Goal: Task Accomplishment & Management: Use online tool/utility

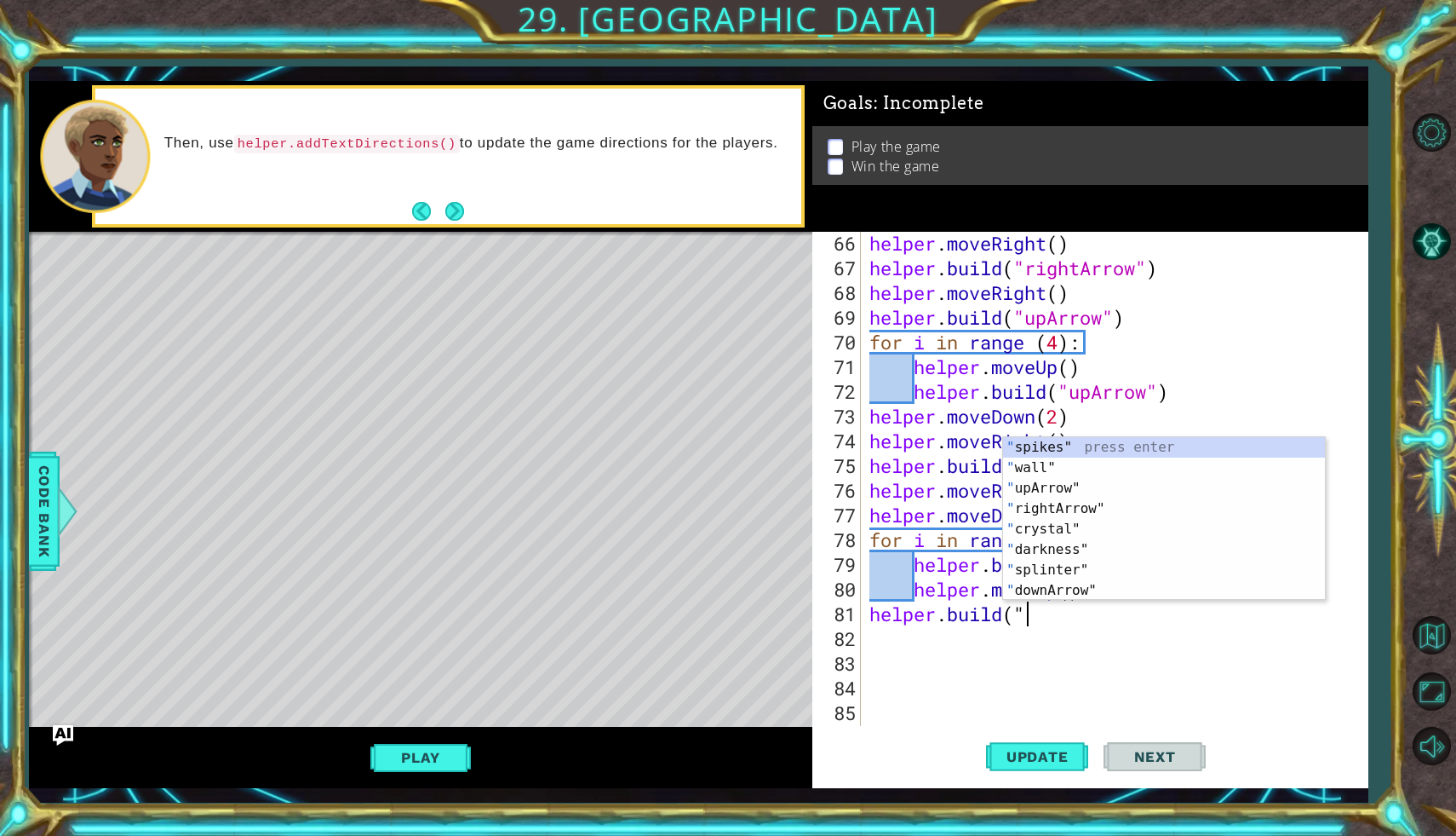
scroll to position [0, 6]
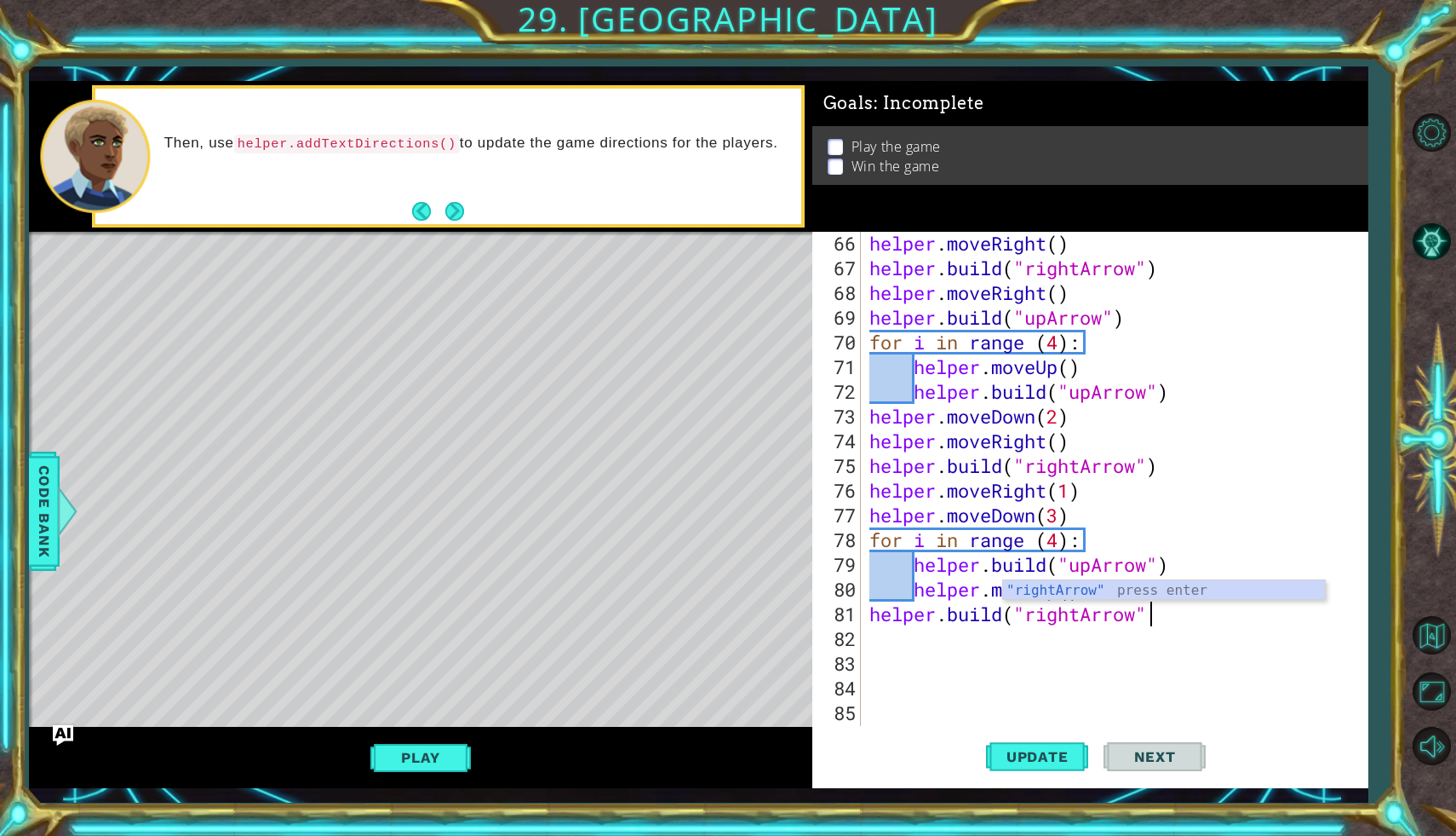
type textarea "[DOMAIN_NAME]("rightArrow")"
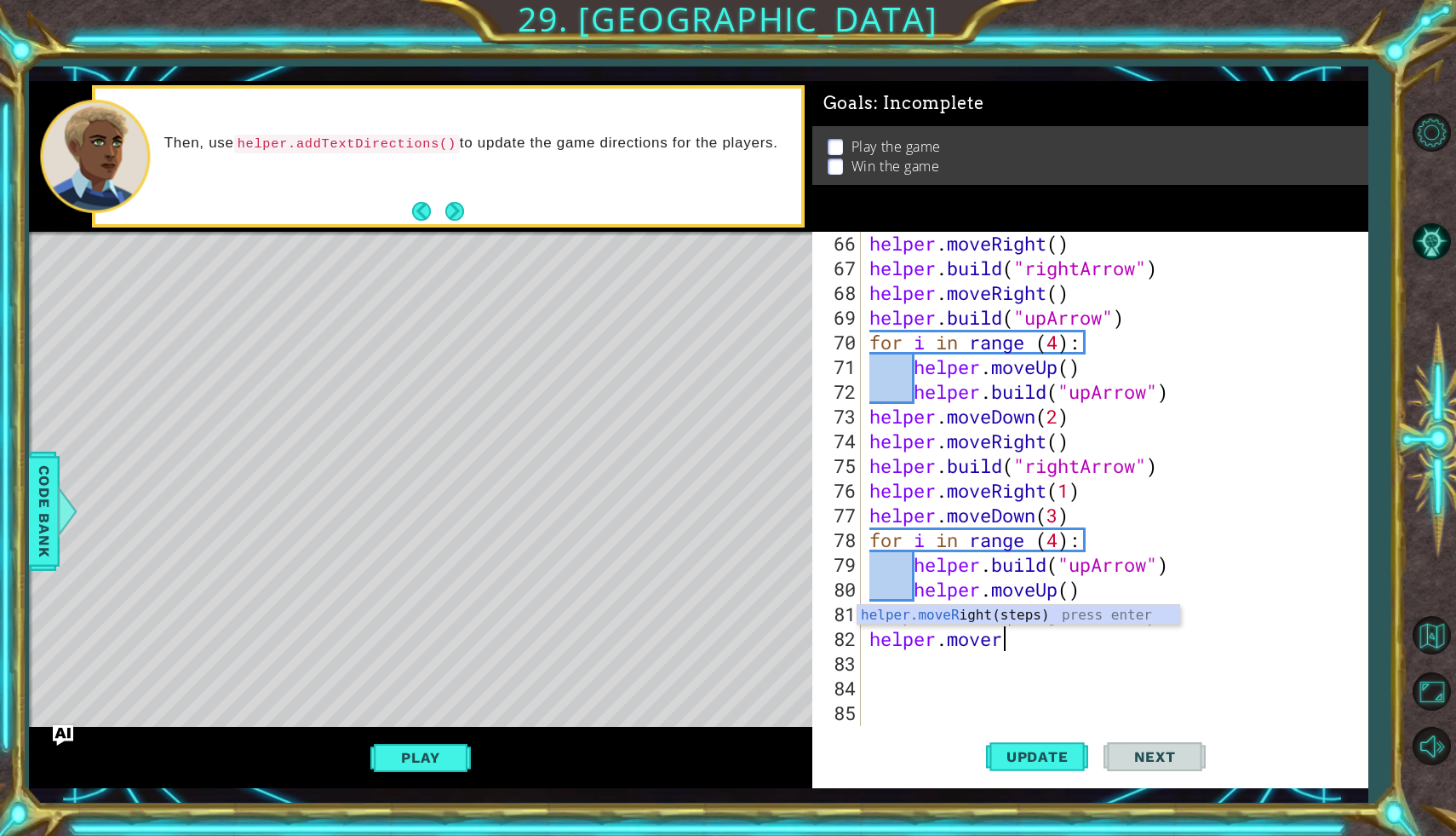
type textarea "helper.moveri"
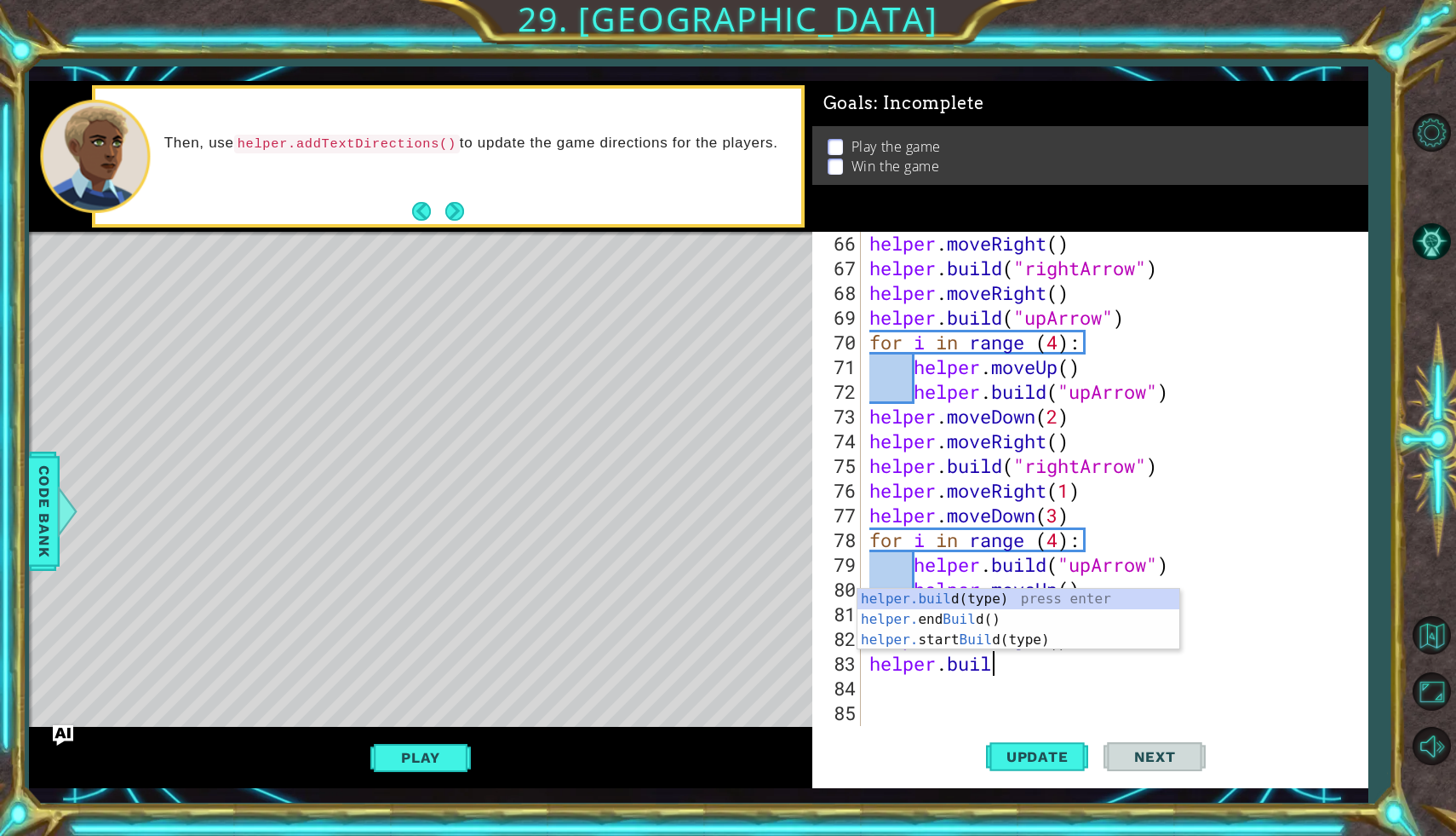
scroll to position [0, 6]
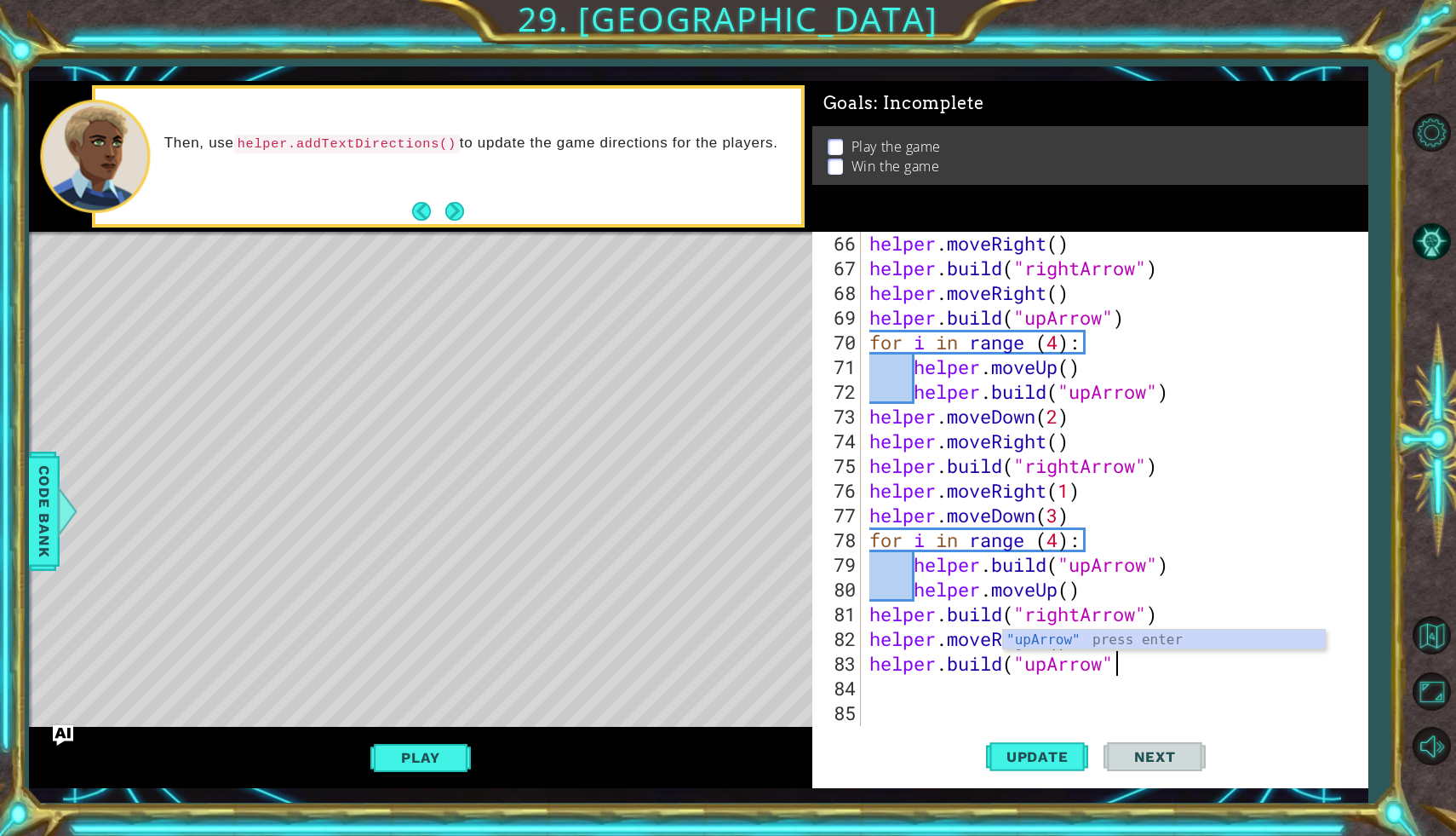
type textarea "[DOMAIN_NAME]("upArrow")"
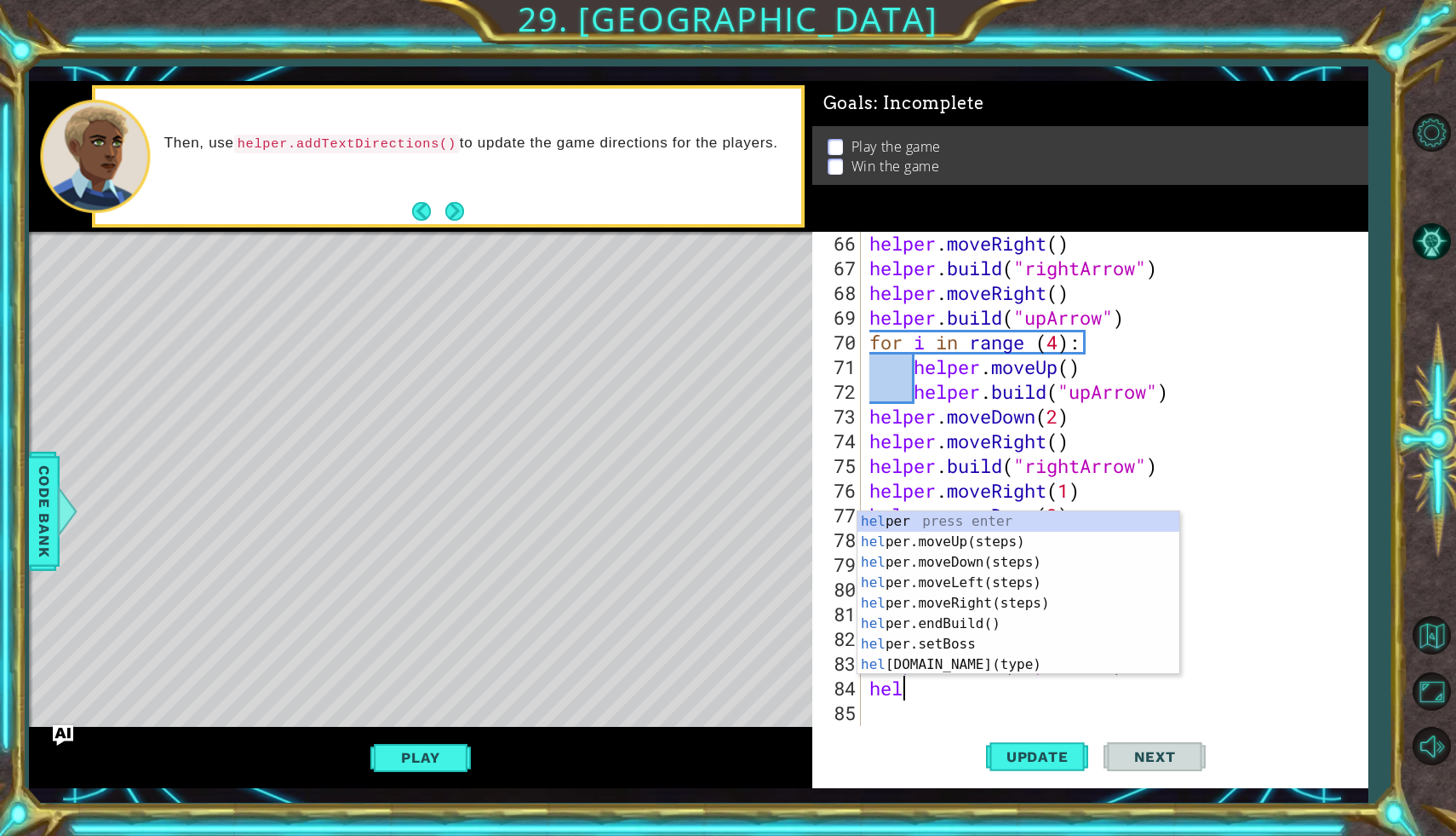
scroll to position [0, 0]
type textarea "h"
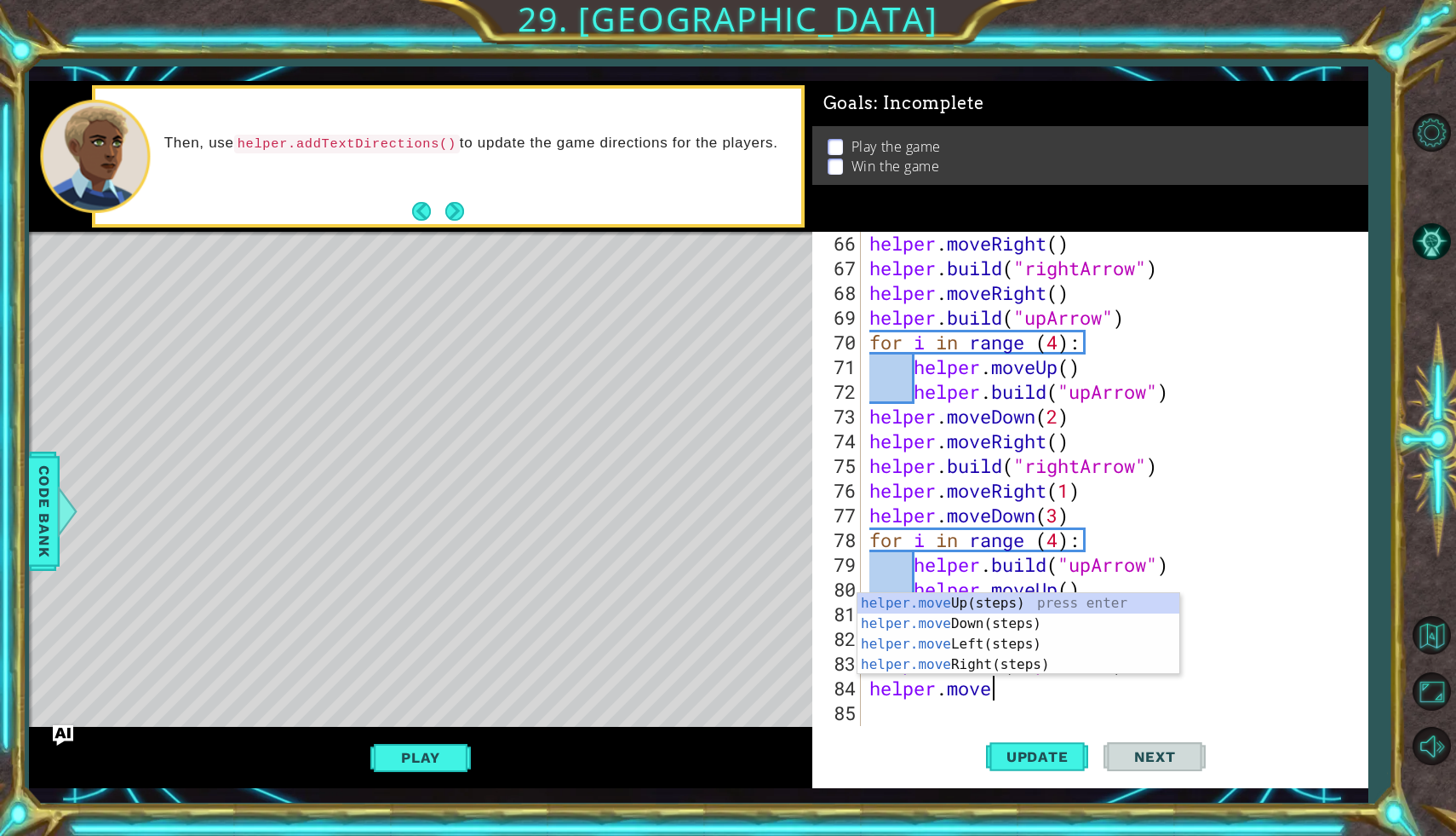
type textarea "helper.moveup"
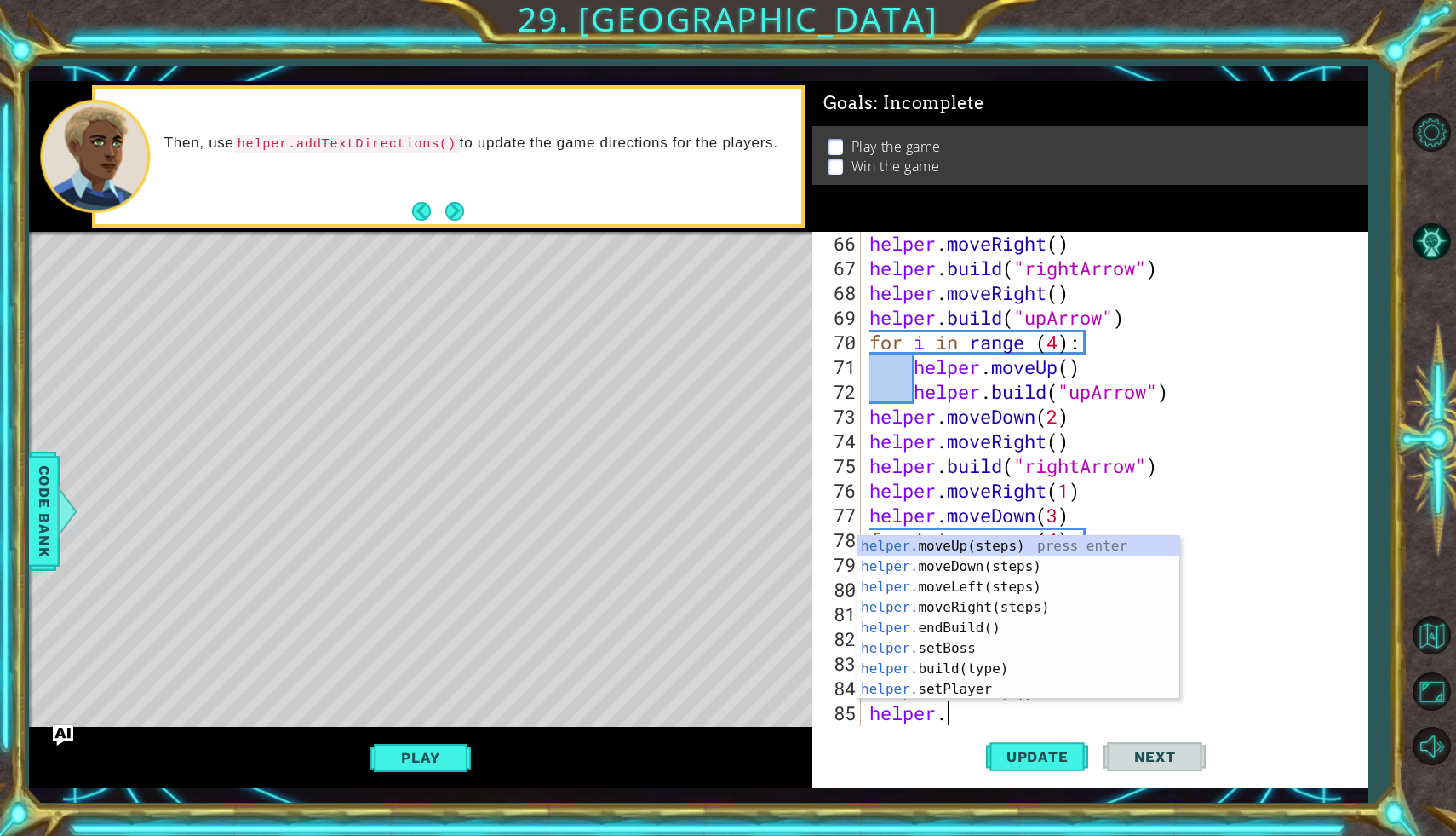
scroll to position [0, 3]
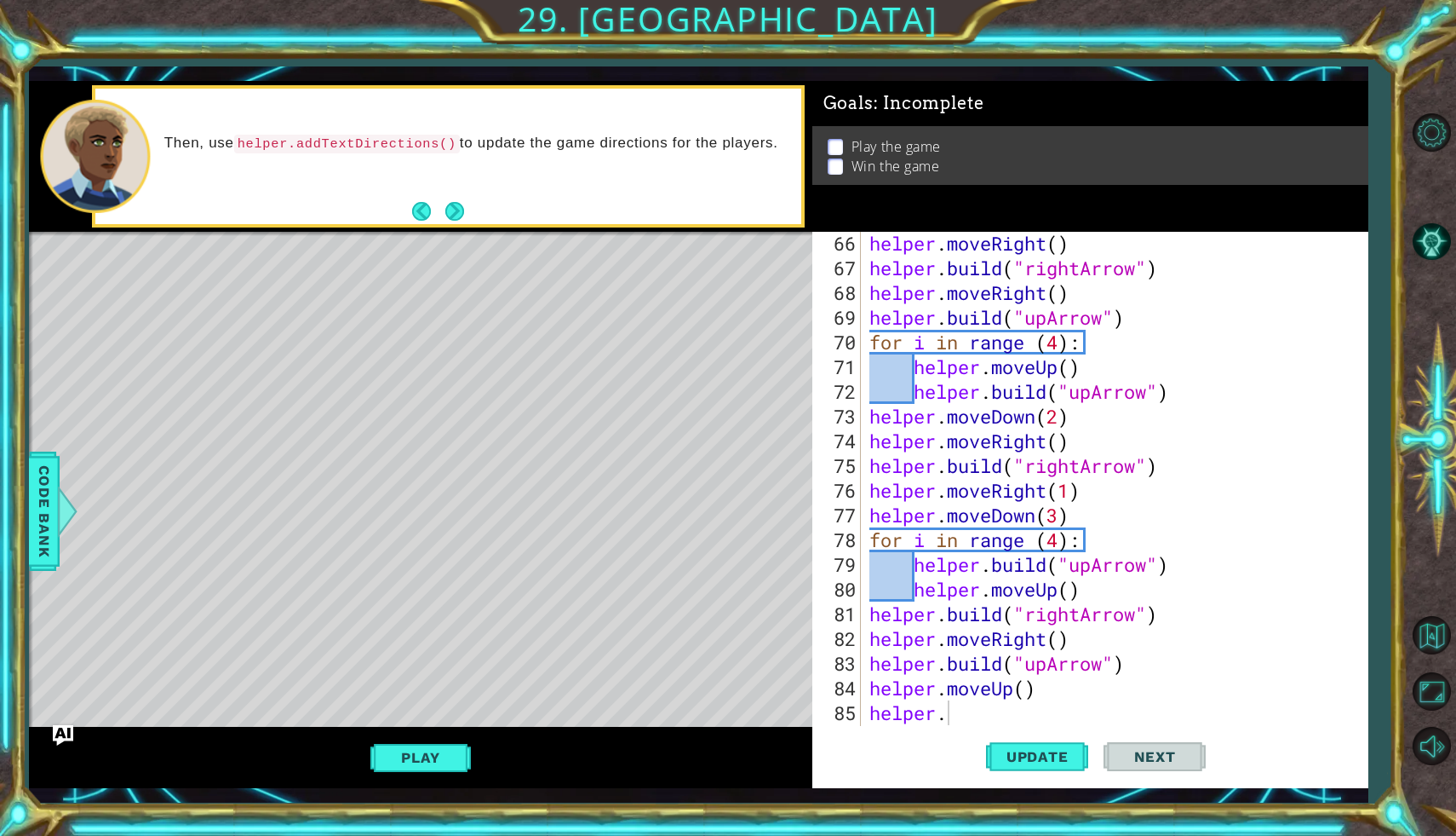
click at [854, 764] on div "Update Next" at bounding box center [1095, 757] width 557 height 55
click at [1051, 668] on div "helper . moveRight ( ) helper . build ( "rightArrow" ) helper . moveRight ( ) h…" at bounding box center [1119, 503] width 506 height 543
click at [963, 705] on div "helper . moveRight ( ) helper . build ( "rightArrow" ) helper . moveRight ( ) h…" at bounding box center [1119, 503] width 506 height 543
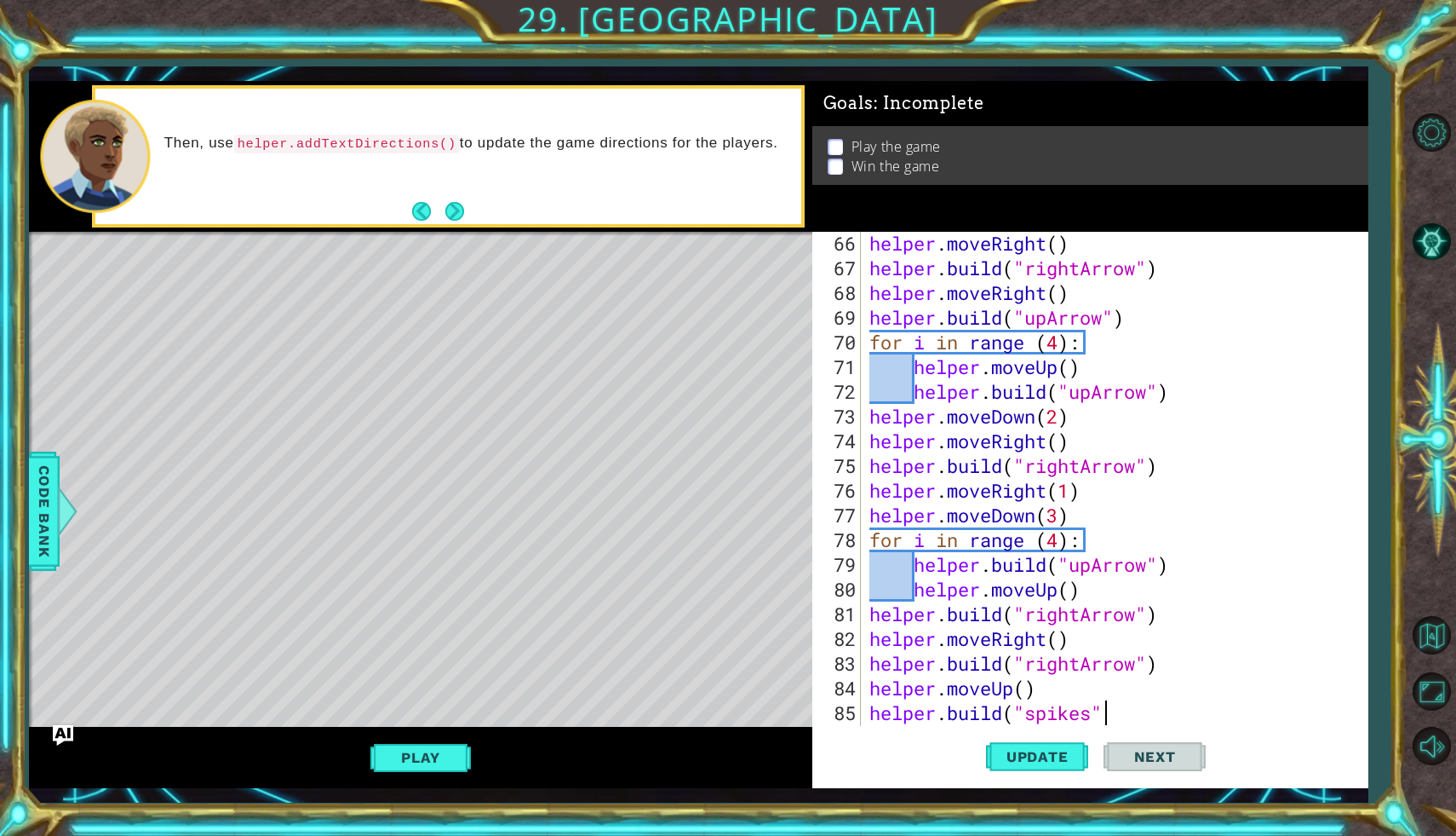
type textarea "[DOMAIN_NAME]("spikes")"
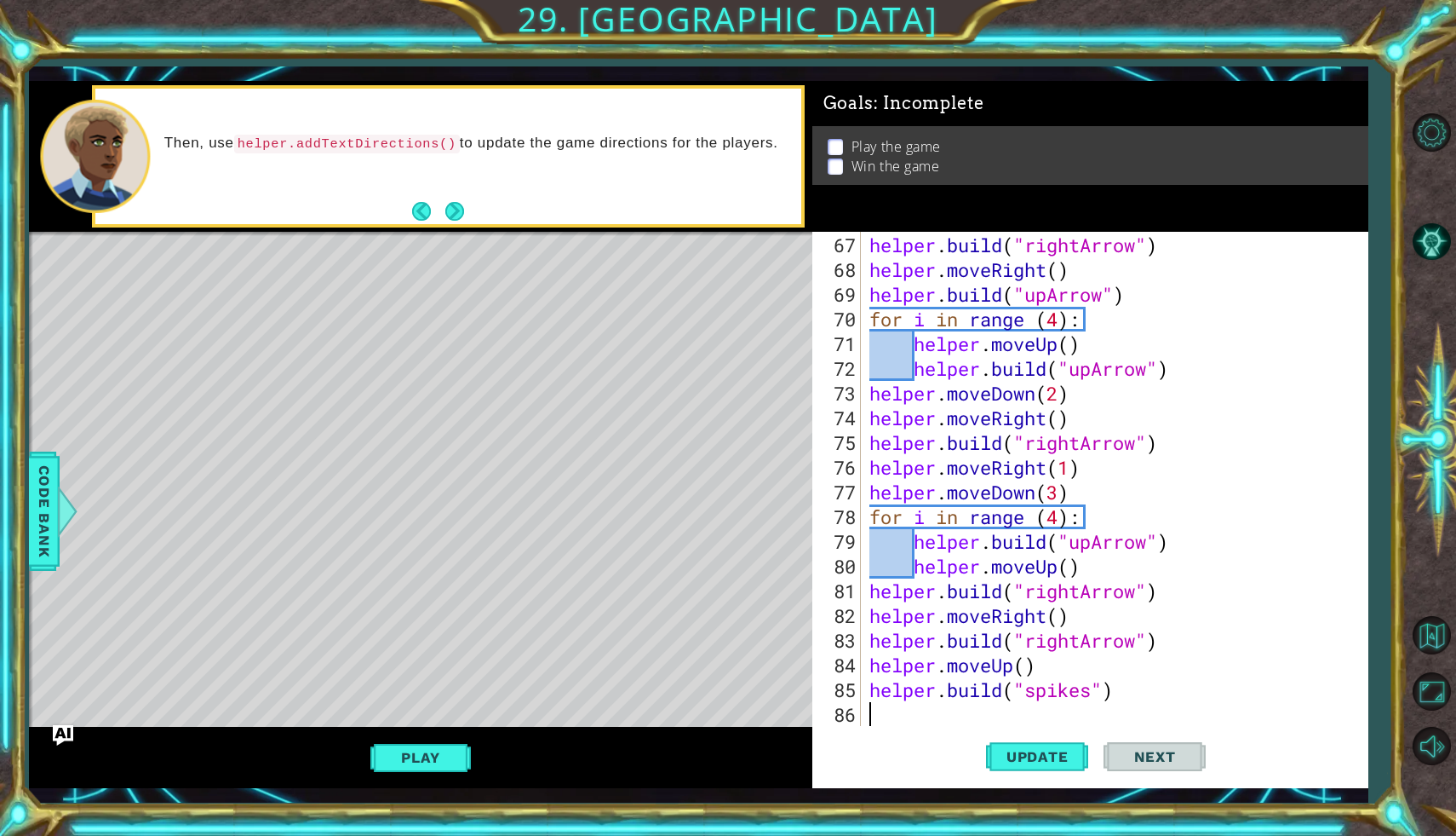
scroll to position [1747, 0]
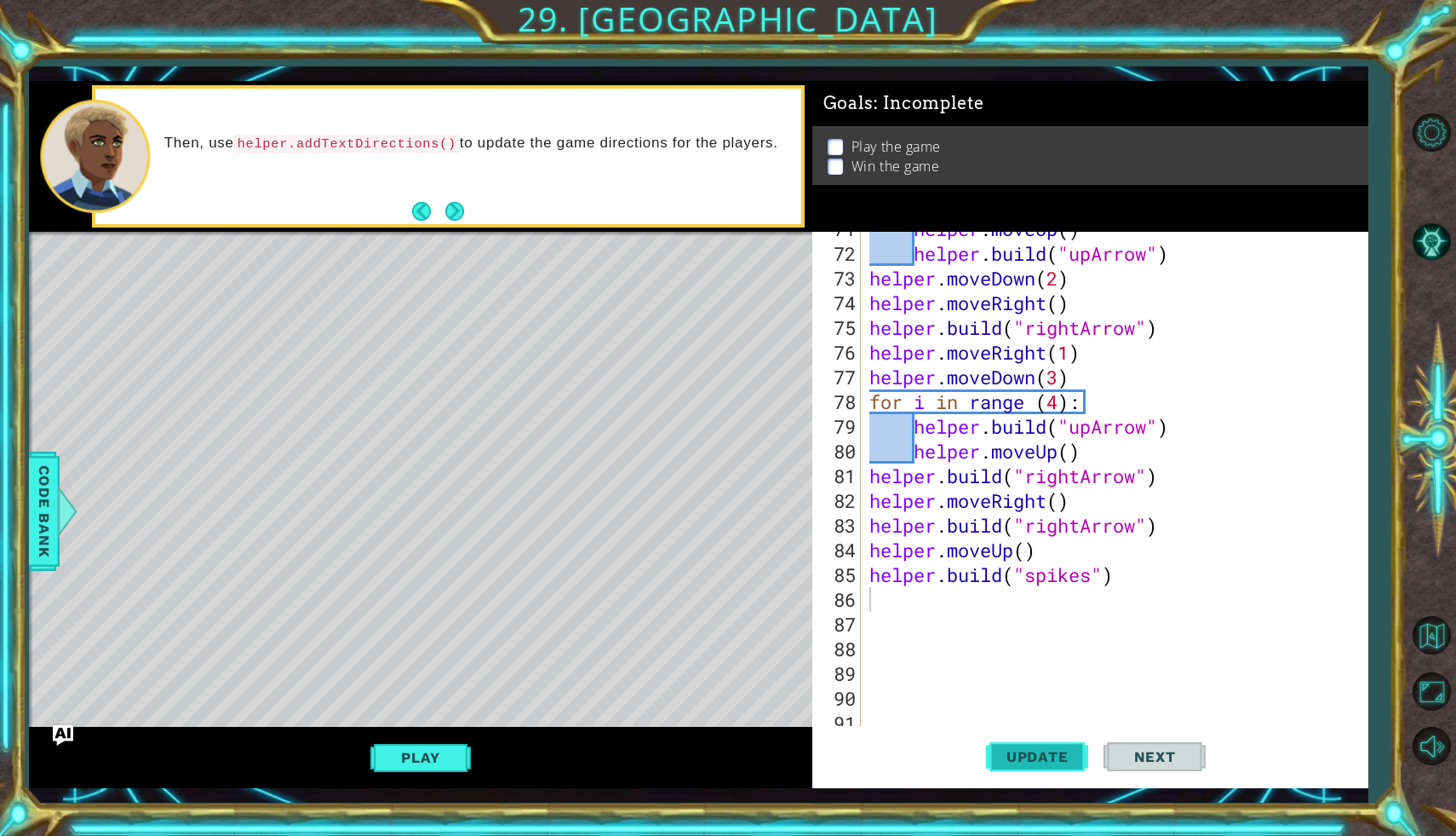
click at [1044, 770] on button "Update" at bounding box center [1037, 757] width 102 height 55
type textarea "helper.moveri"
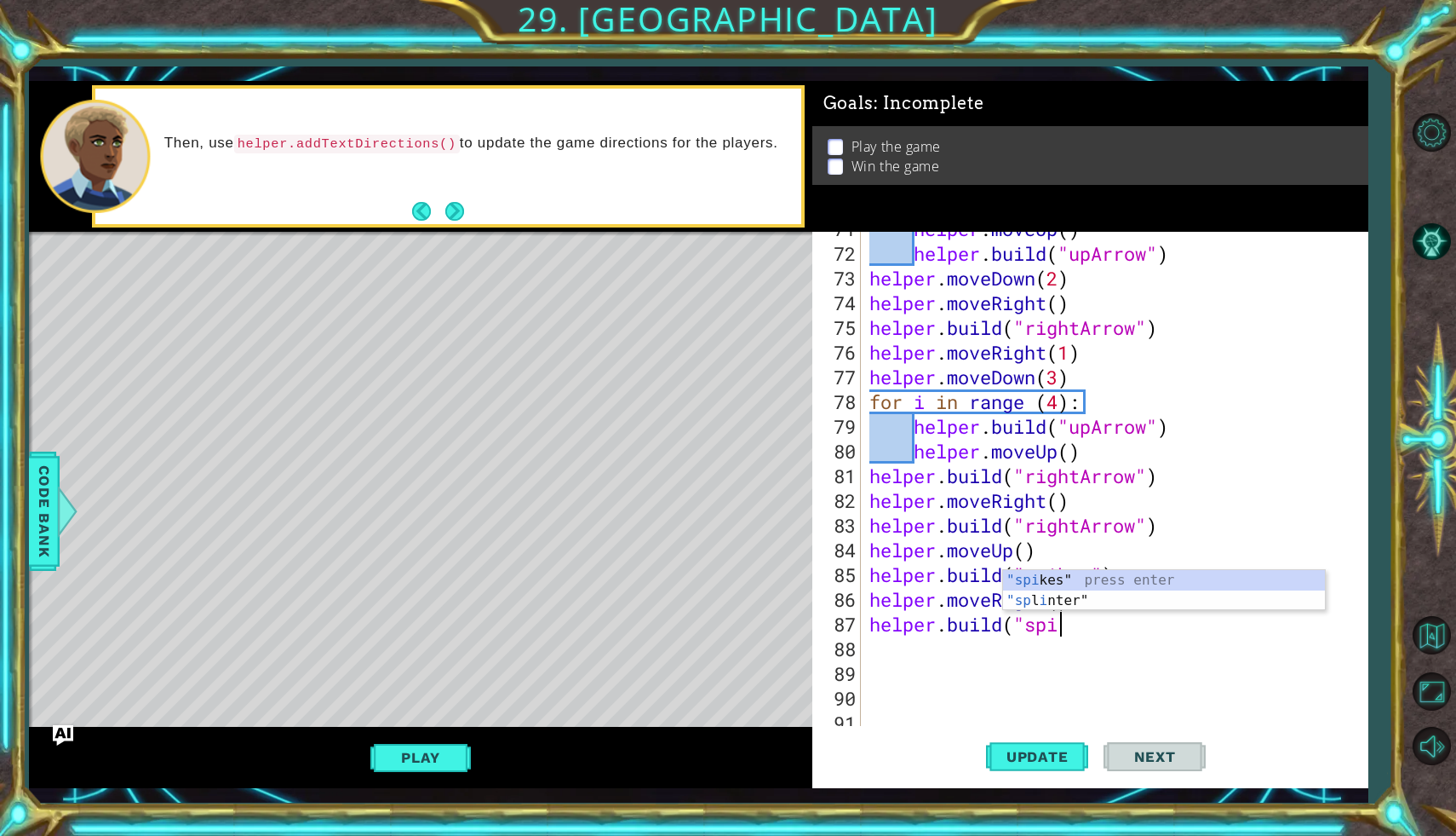
scroll to position [0, 8]
type textarea "[DOMAIN_NAME]("spikes")"
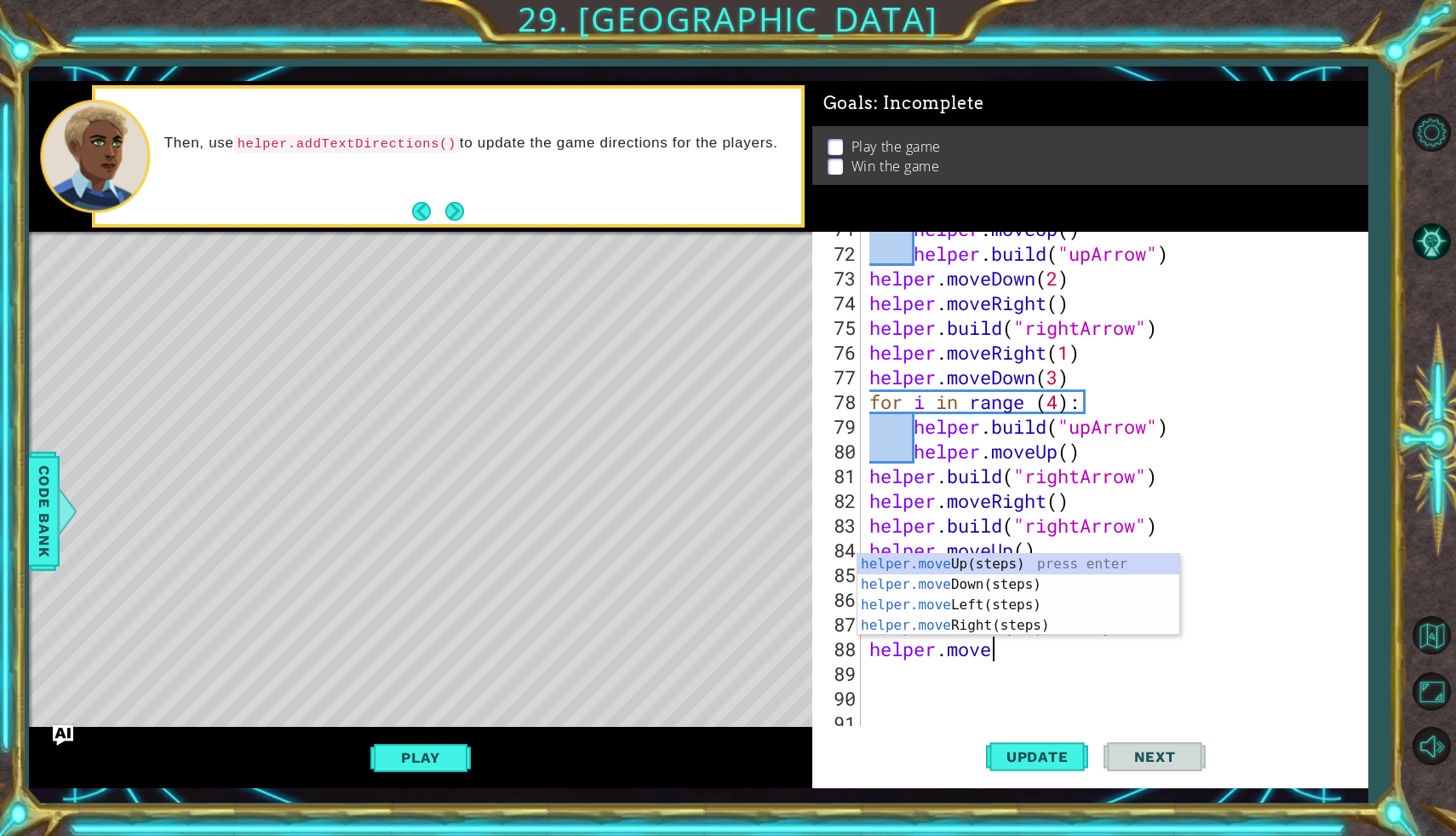
type textarea "helper.movedo"
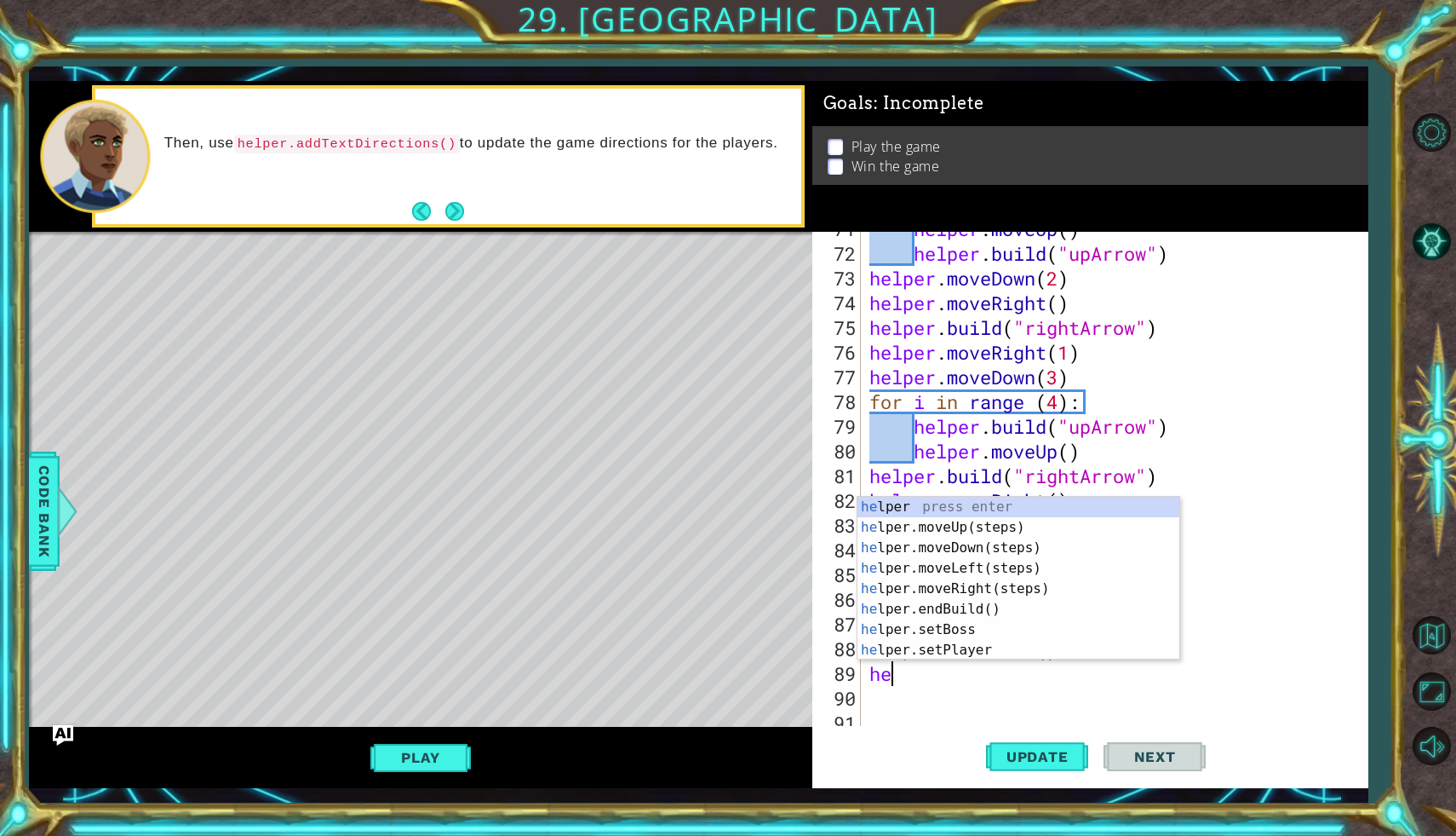
type textarea "h"
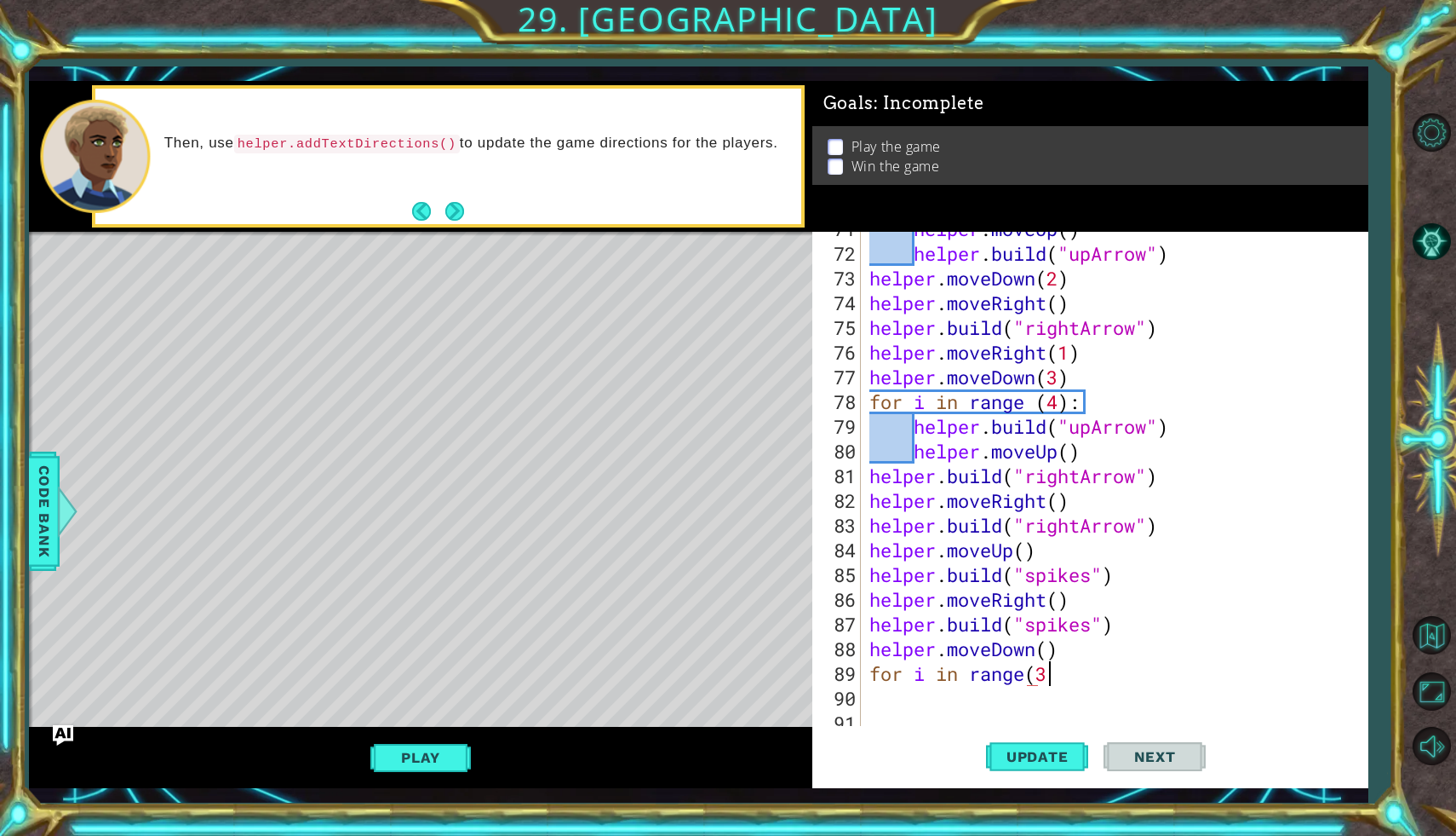
scroll to position [0, 6]
type textarea "for i in range(3)"
type textarea "helper.movedown"
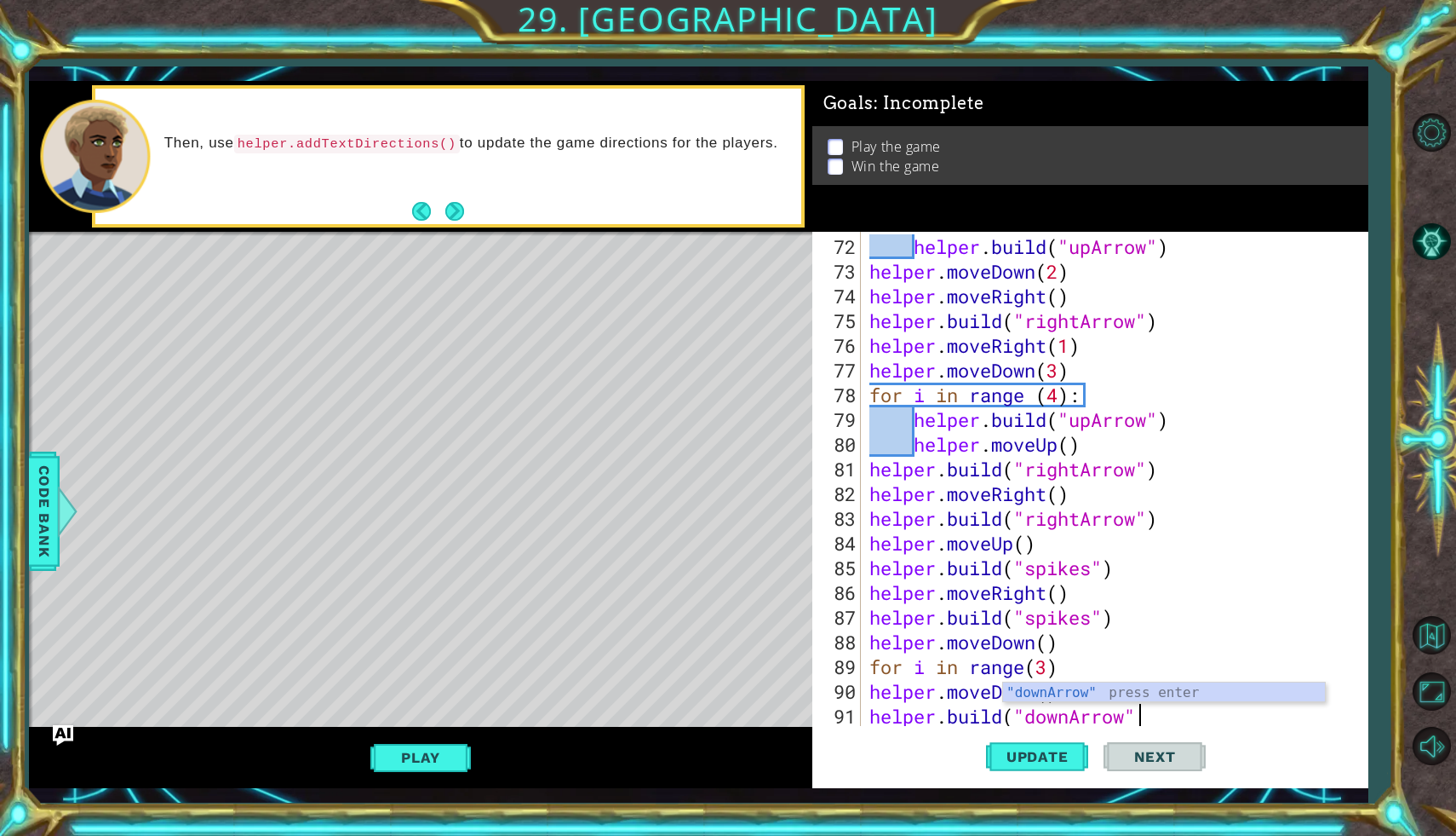
scroll to position [0, 12]
click at [1057, 748] on button "Update" at bounding box center [1037, 757] width 102 height 55
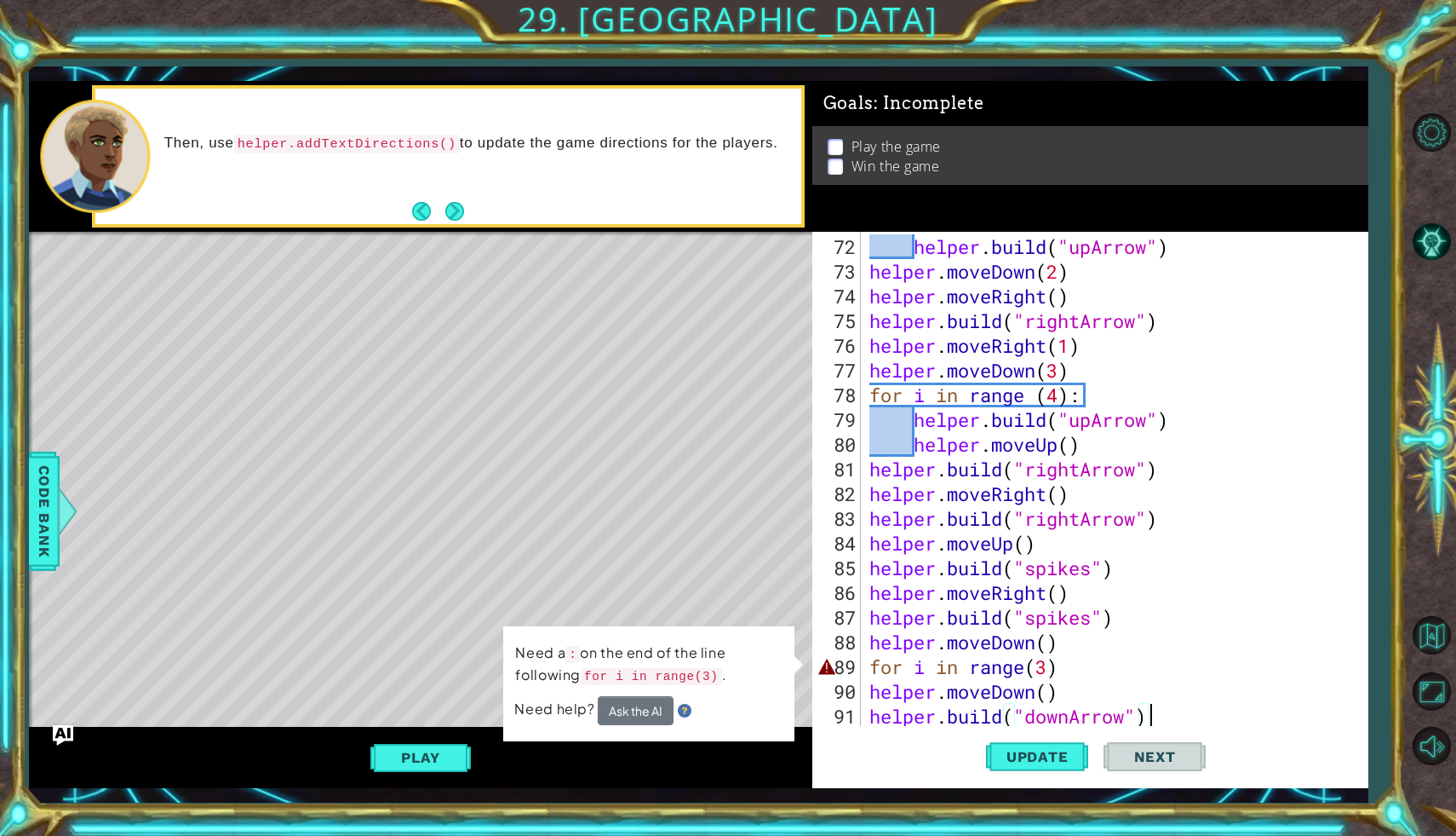
click at [1065, 670] on div "helper . build ( "upArrow" ) helper . moveDown ( 2 ) helper . moveRight ( ) hel…" at bounding box center [1119, 505] width 506 height 543
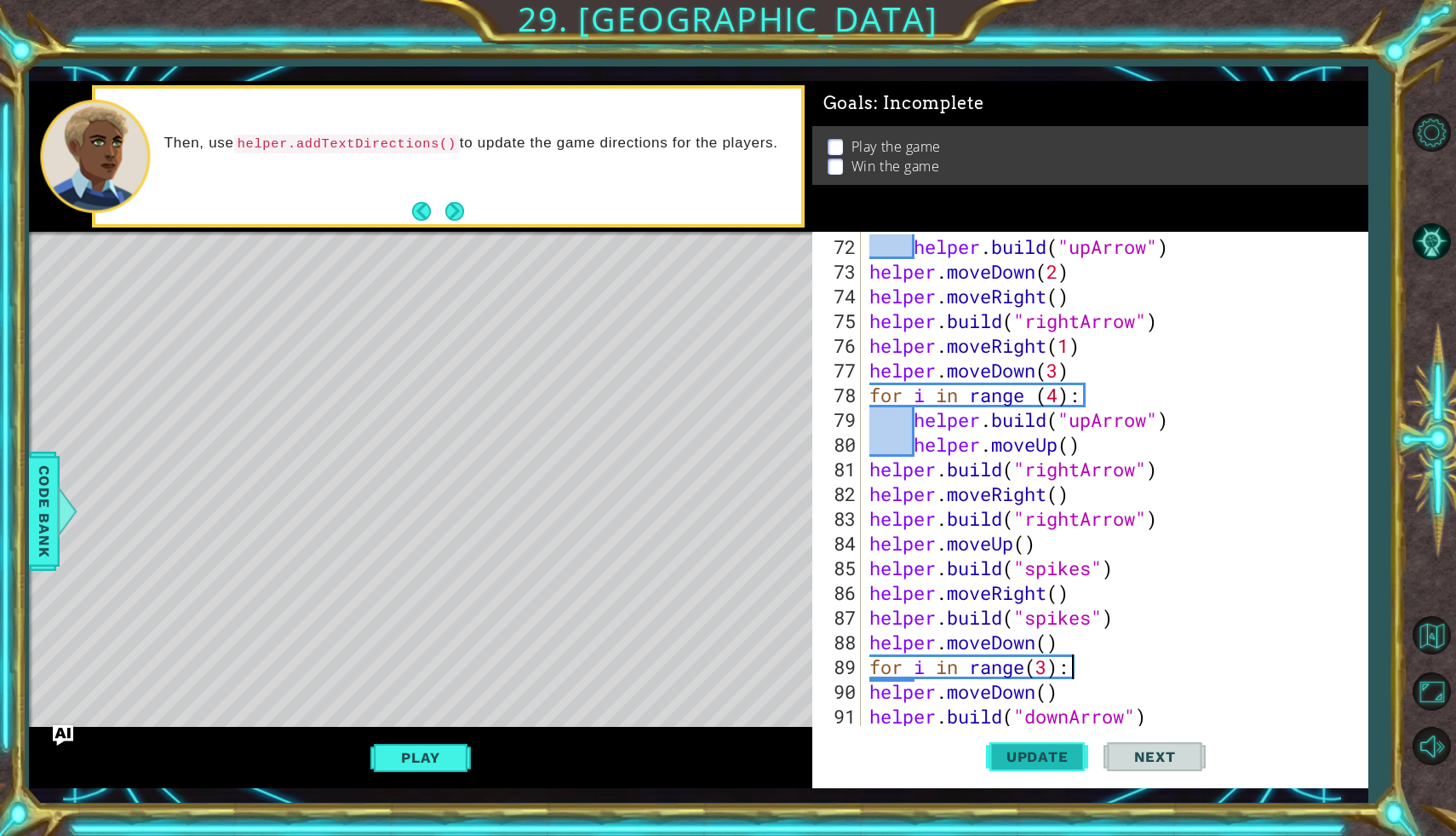
click at [1076, 750] on span "Update" at bounding box center [1037, 756] width 97 height 17
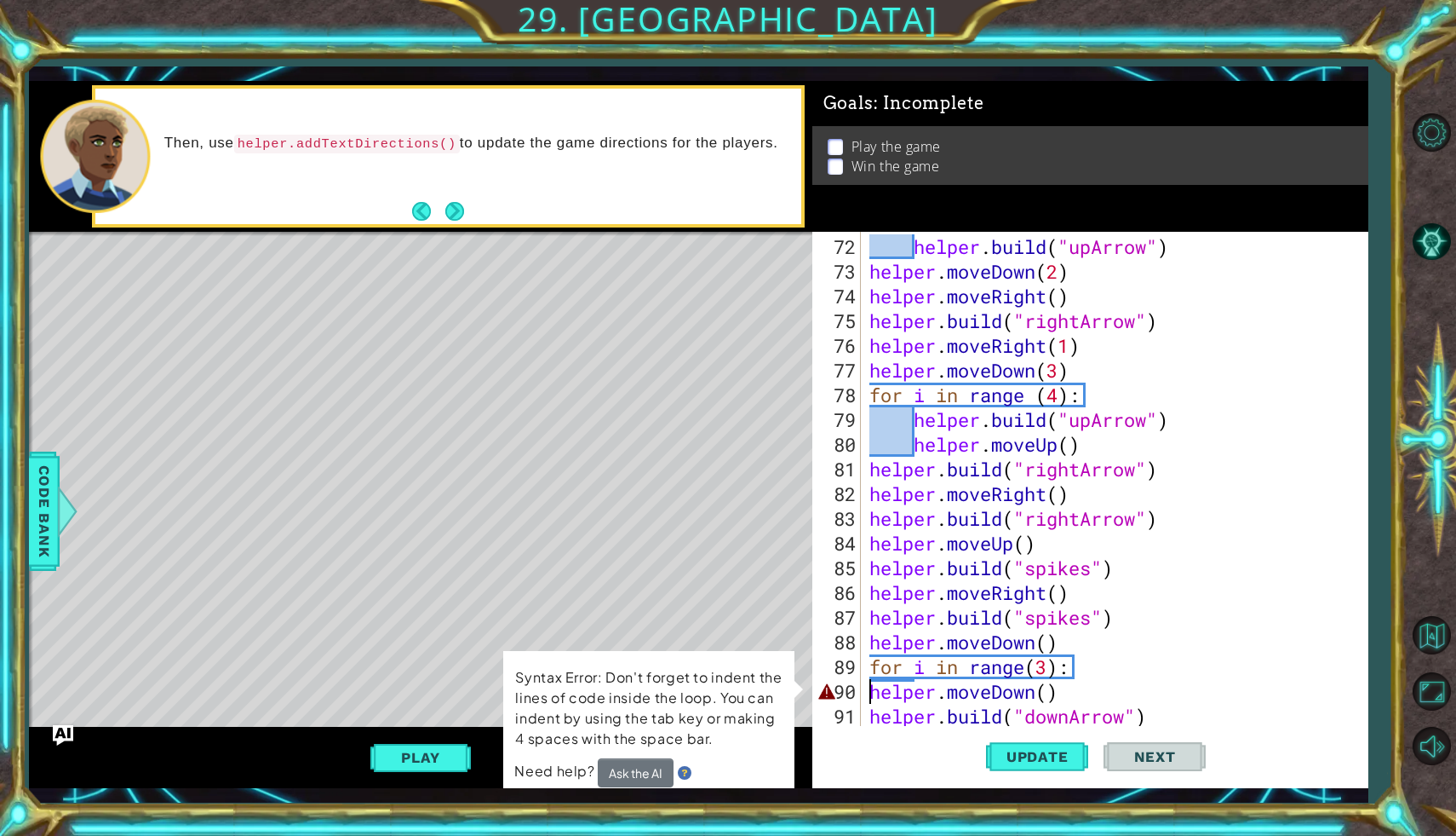
click at [871, 692] on div "helper . build ( "upArrow" ) helper . moveDown ( 2 ) helper . moveRight ( ) hel…" at bounding box center [1119, 505] width 506 height 543
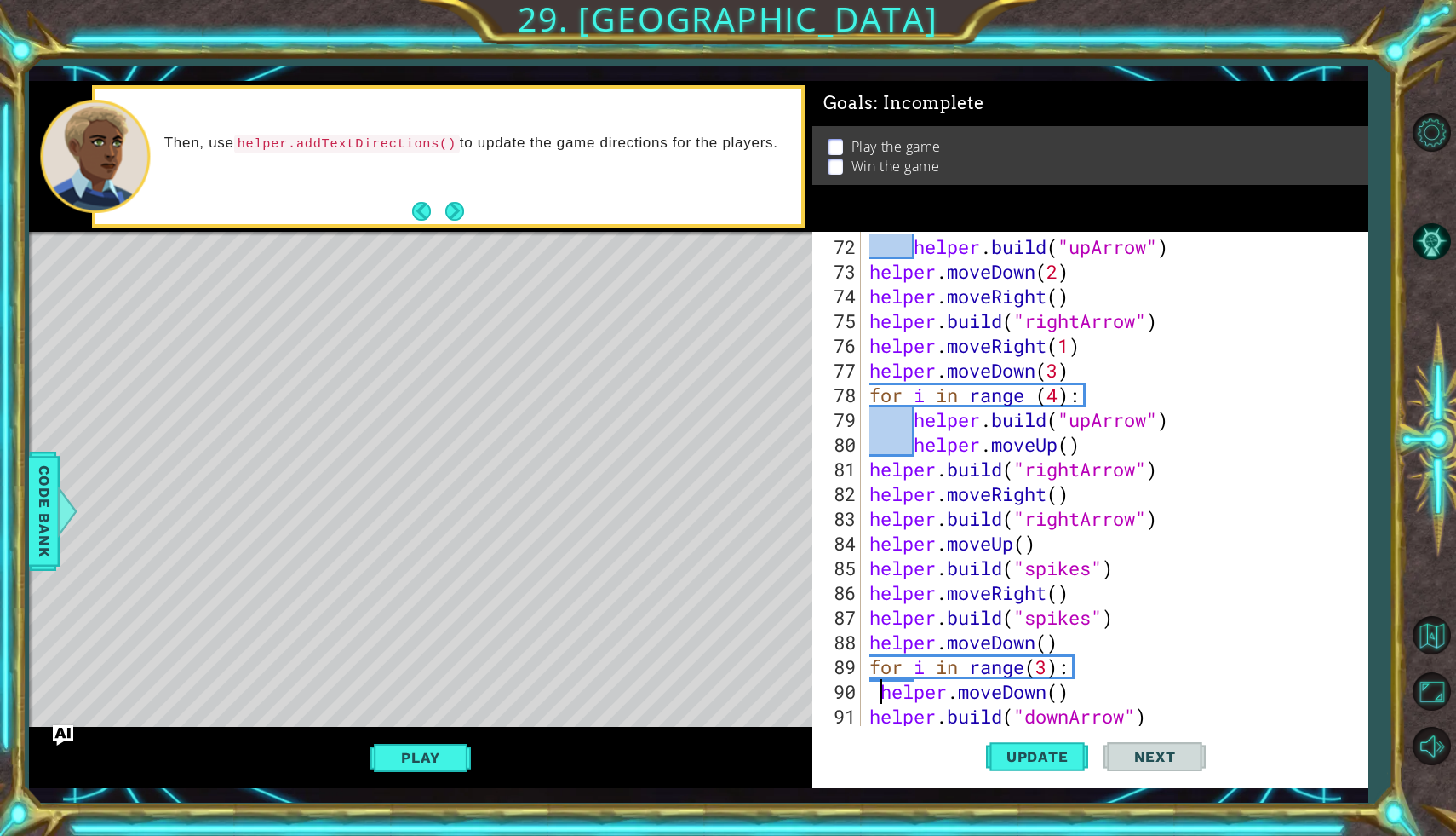
click at [866, 719] on div "helper . build ( "upArrow" ) helper . moveDown ( 2 ) helper . moveRight ( ) hel…" at bounding box center [1119, 505] width 506 height 543
type textarea "[DOMAIN_NAME]("downArrow")"
click at [1004, 752] on span "Update" at bounding box center [1037, 756] width 97 height 17
click at [1168, 717] on div "helper . build ( "upArrow" ) helper . moveDown ( 2 ) helper . moveRight ( ) hel…" at bounding box center [1119, 505] width 506 height 543
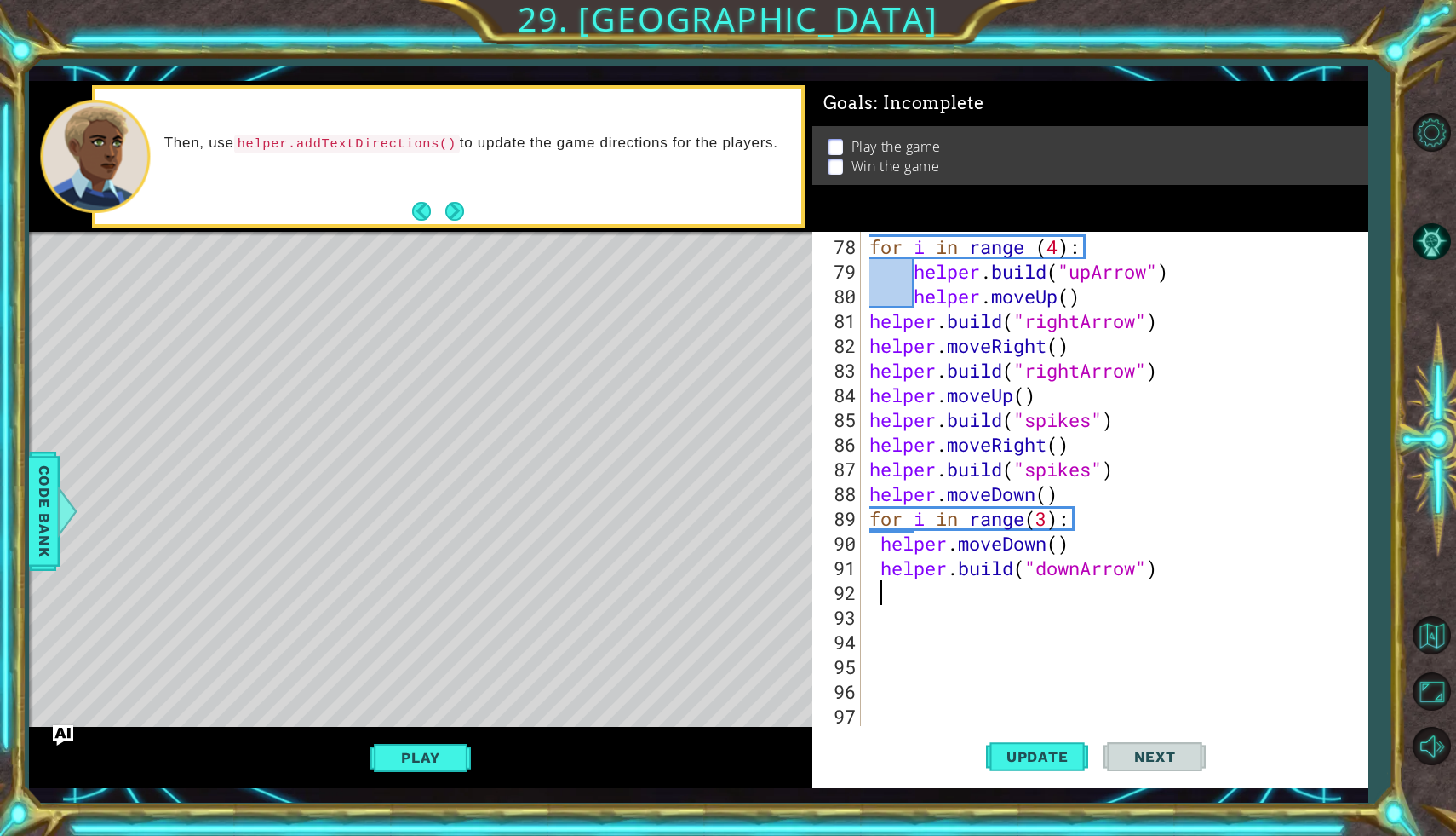
scroll to position [1902, 0]
type textarea "helper.moveup"
click at [1027, 598] on div "for i in range ( 4 ) : helper . build ( "upArrow" ) helper . moveUp ( ) helper …" at bounding box center [1119, 505] width 506 height 543
type textarea "helper.moveUp(3)"
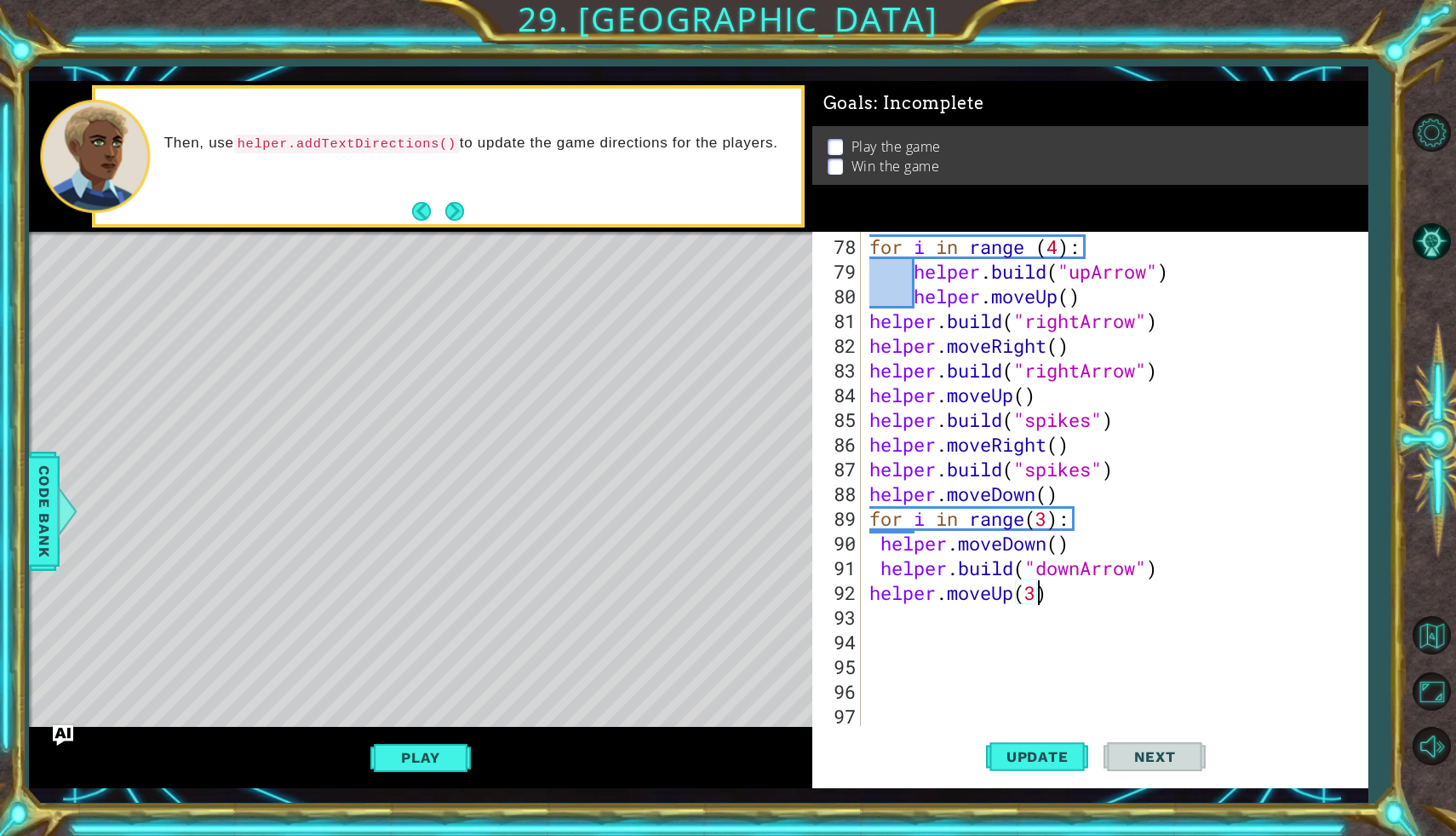
scroll to position [0, 6]
click at [949, 619] on div "for i in range ( 4 ) : helper . build ( "upArrow" ) helper . moveUp ( ) helper …" at bounding box center [1119, 505] width 506 height 543
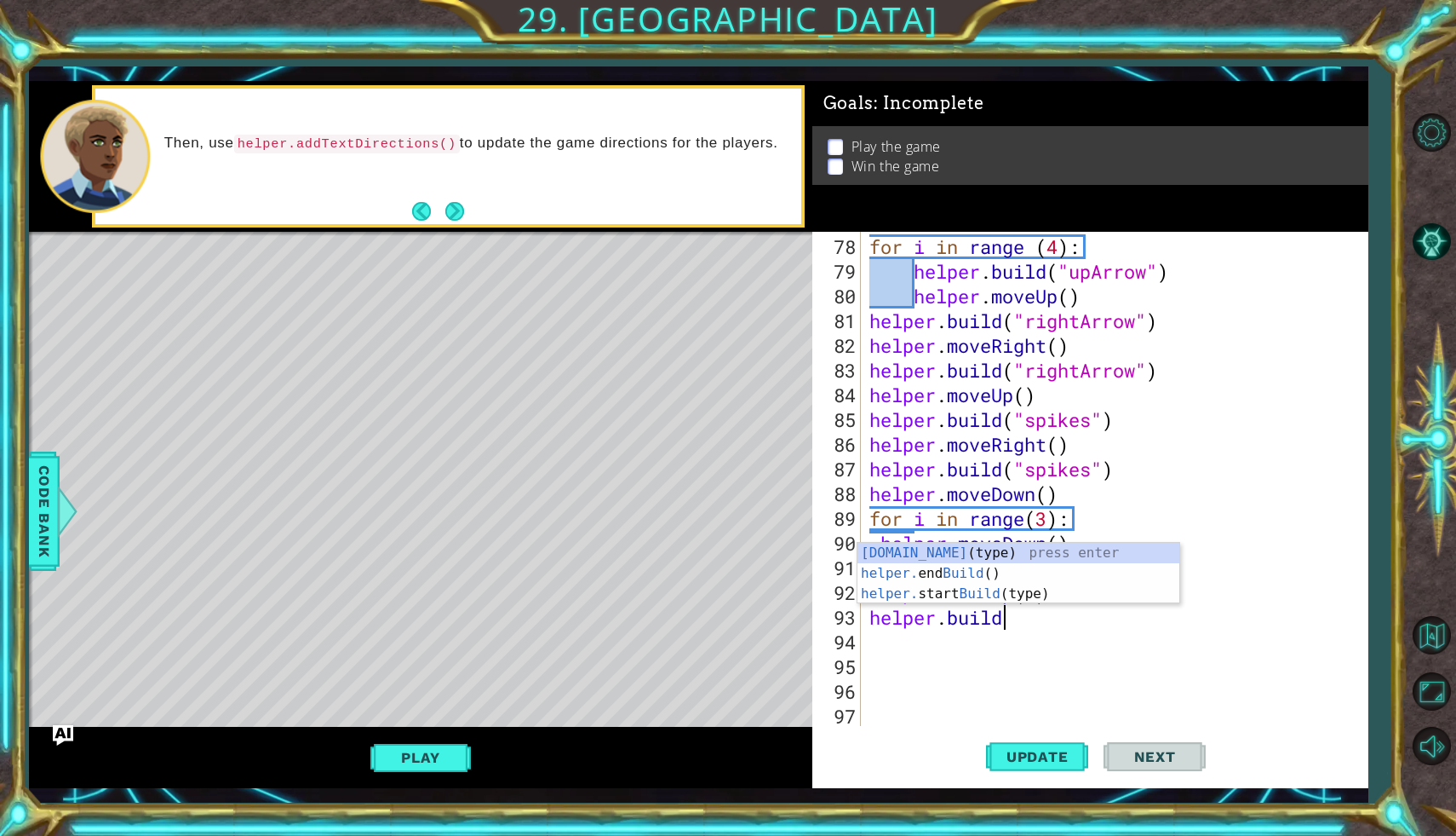
scroll to position [0, 6]
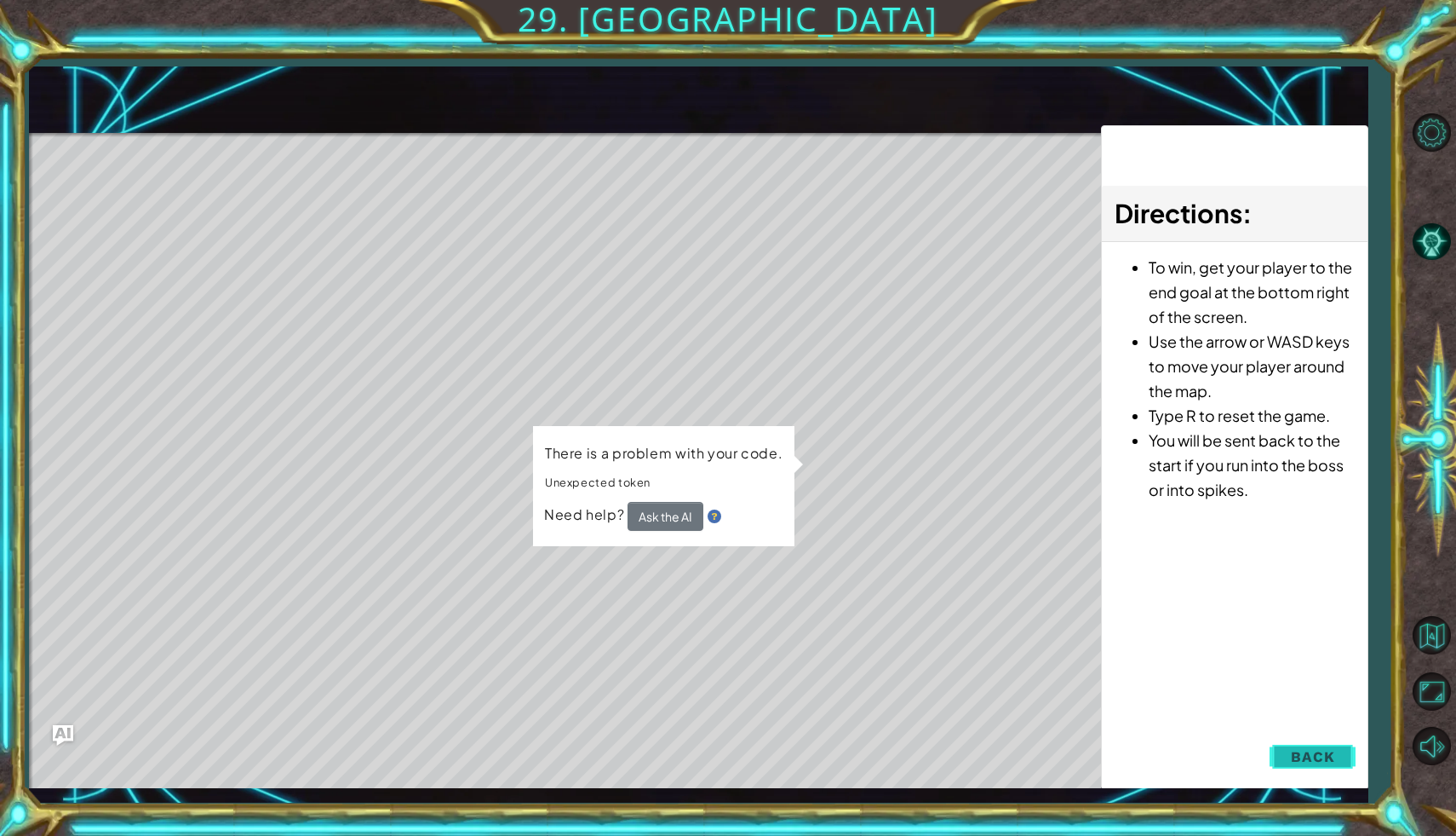
click at [1285, 754] on button "Back" at bounding box center [1312, 756] width 86 height 34
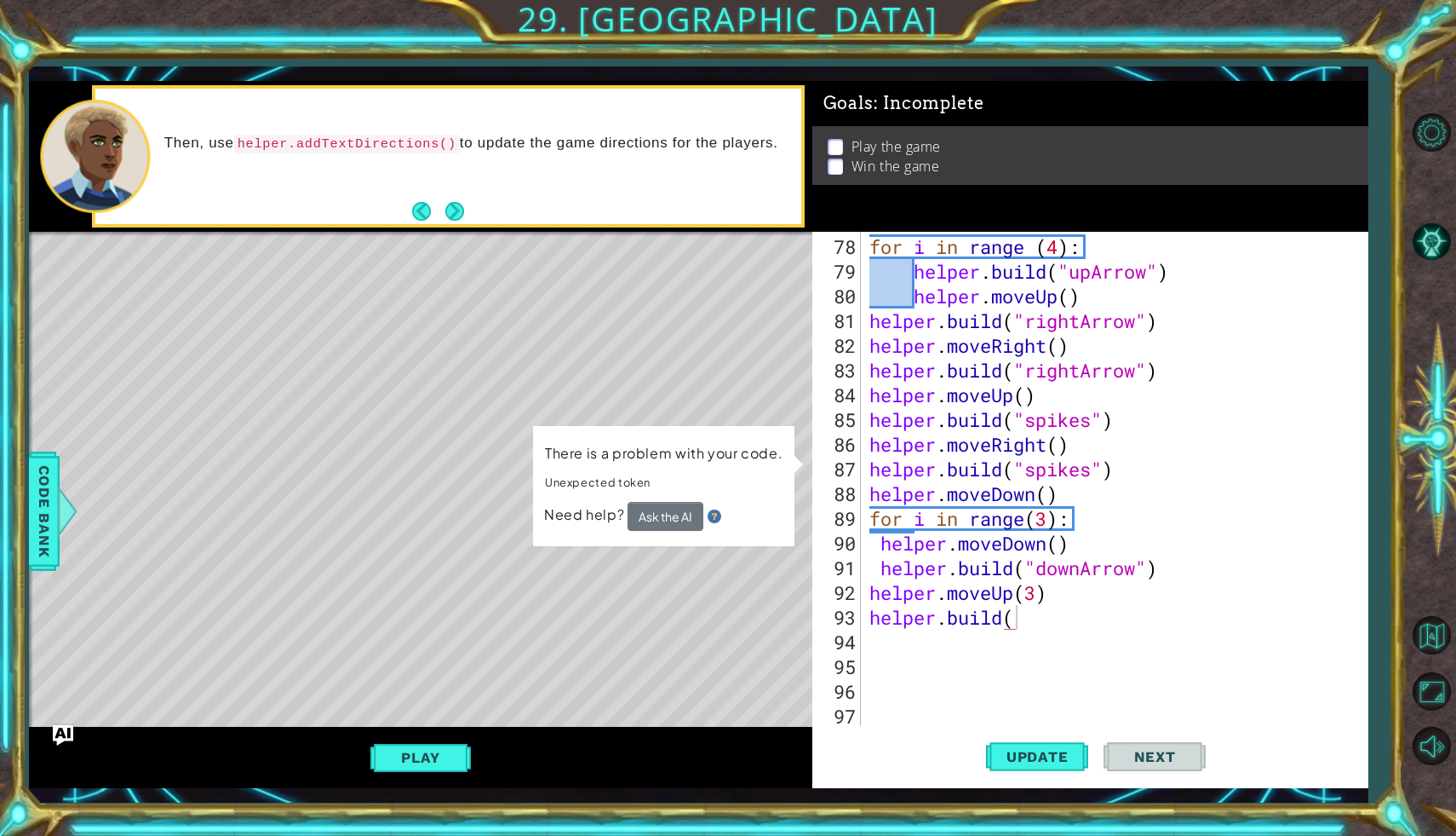
click at [1034, 610] on div "for i in range ( 4 ) : helper . build ( "upArrow" ) helper . moveUp ( ) helper …" at bounding box center [1119, 505] width 506 height 543
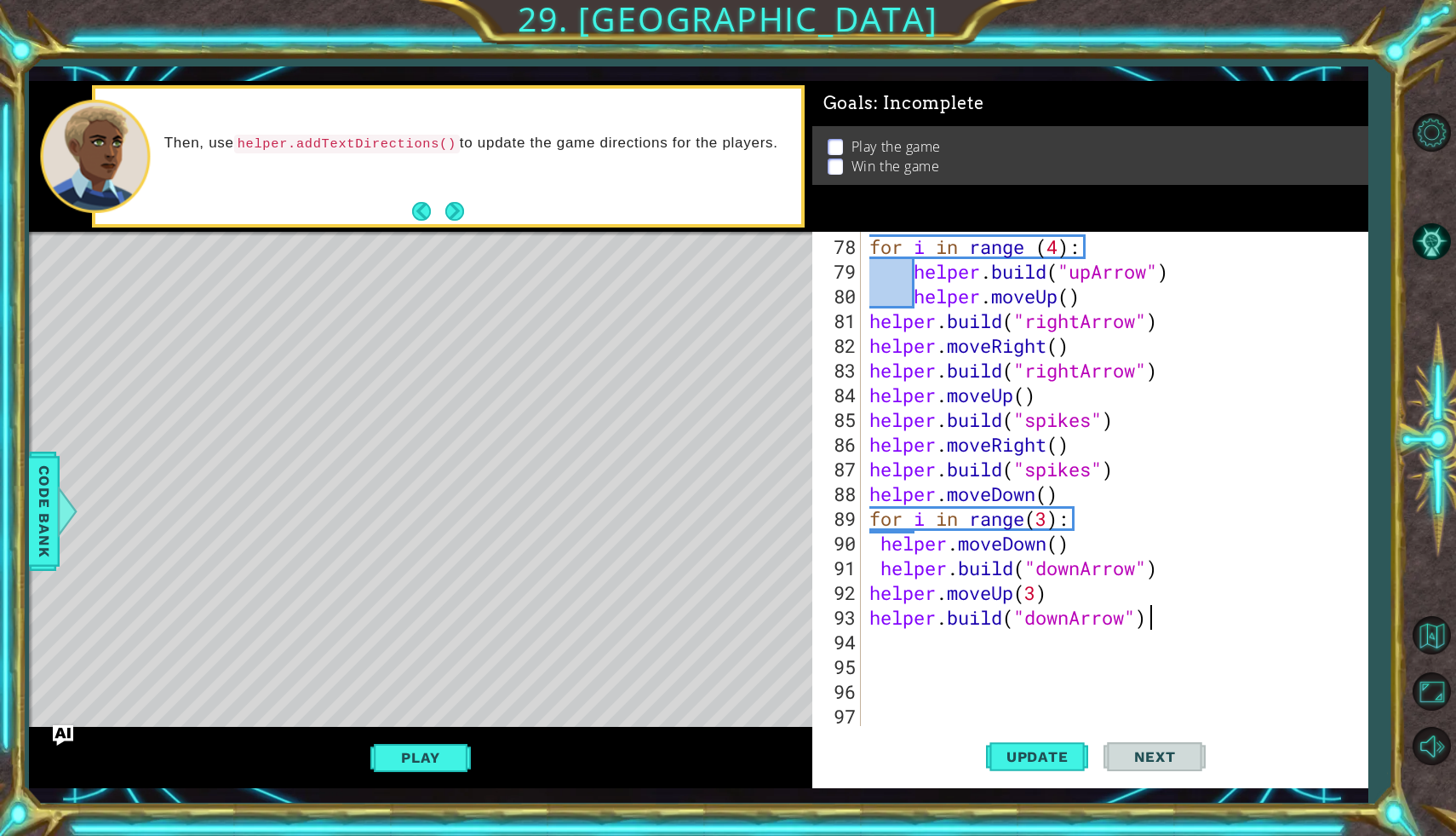
scroll to position [0, 12]
type textarea "[DOMAIN_NAME]("downArrow")"
click at [1037, 755] on span "Update" at bounding box center [1037, 756] width 97 height 17
click at [420, 756] on button "Play" at bounding box center [421, 757] width 99 height 32
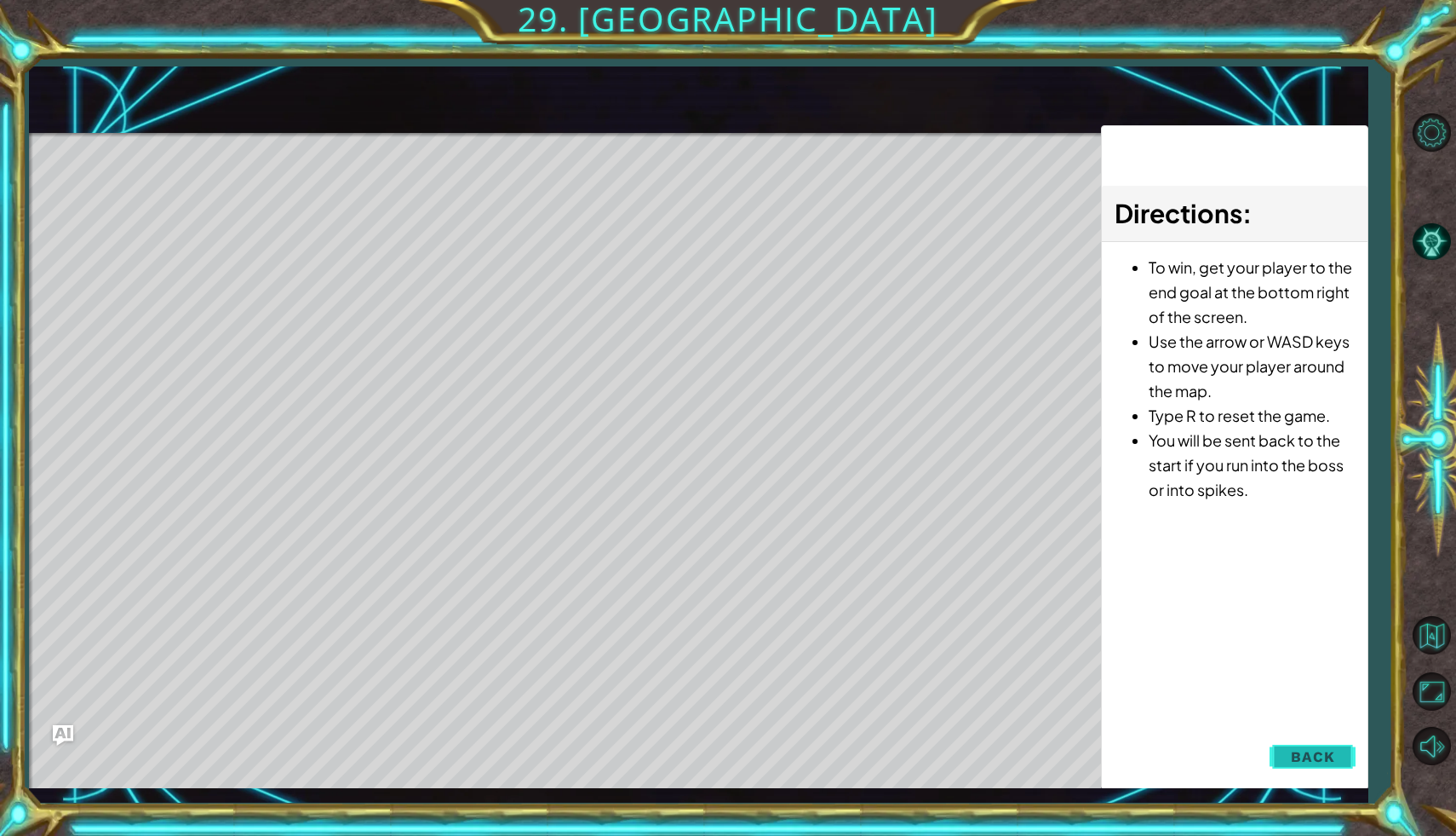
click at [1290, 746] on button "Back" at bounding box center [1312, 756] width 86 height 34
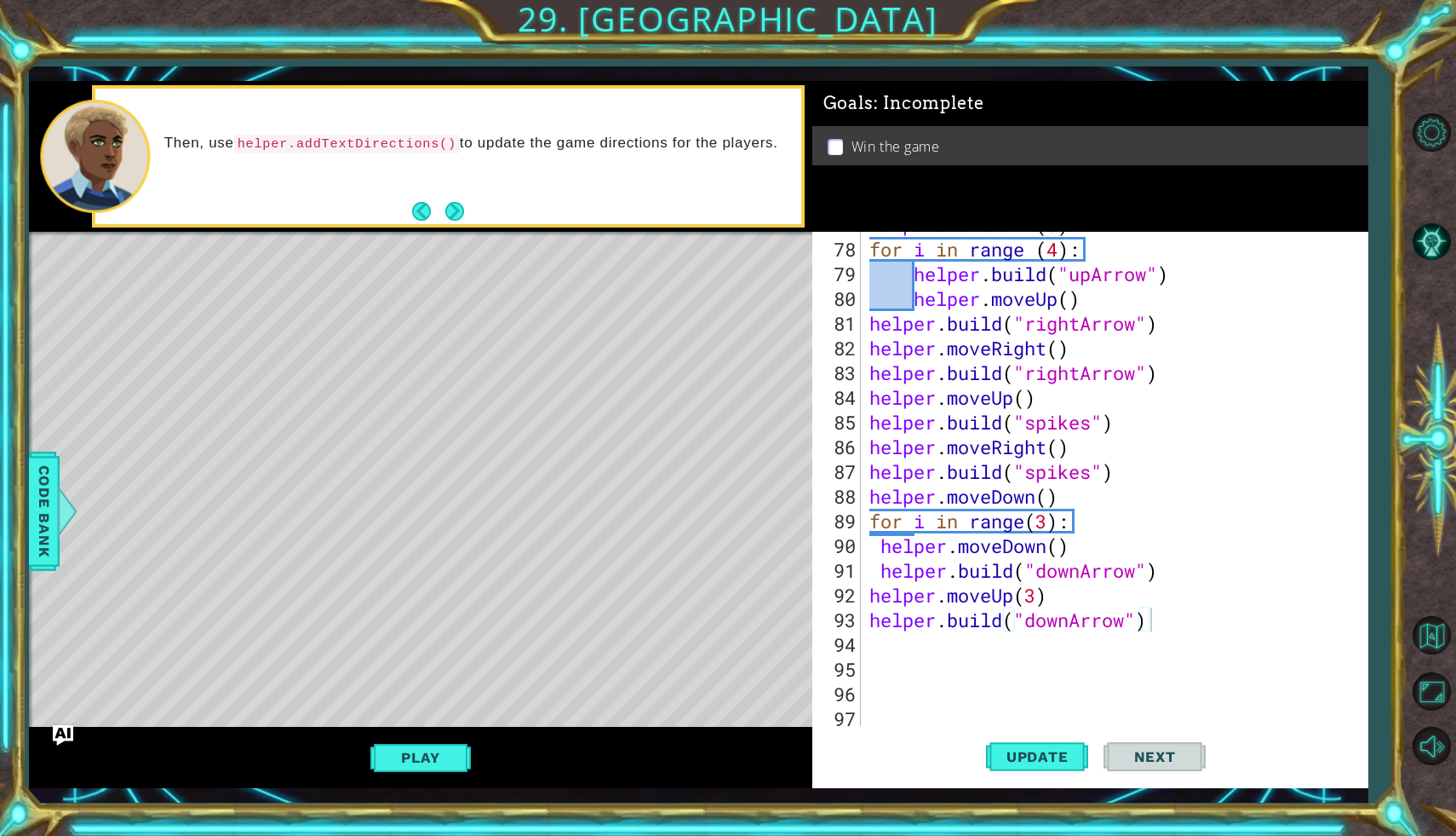
scroll to position [1927, 0]
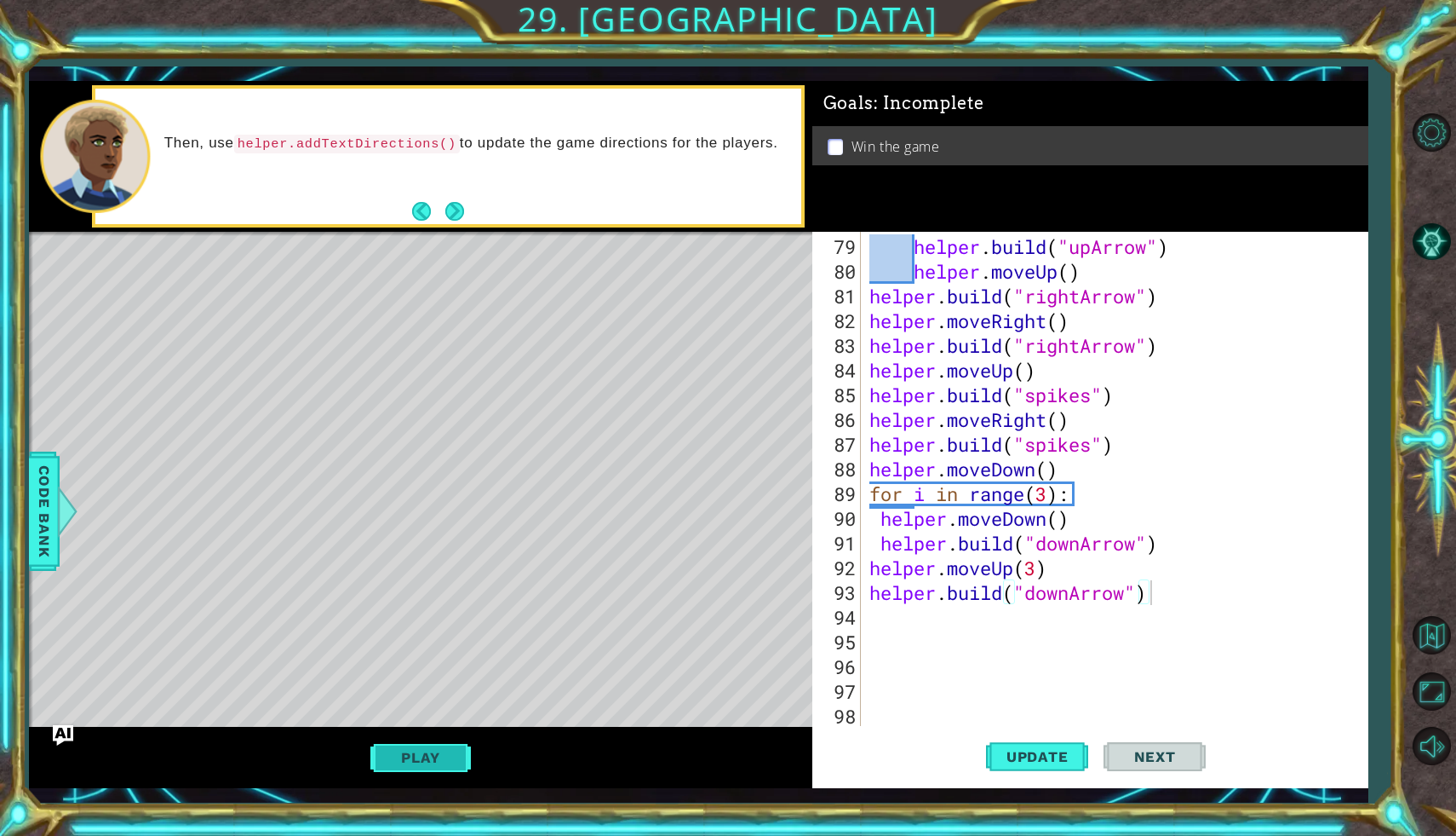
click at [432, 759] on button "Play" at bounding box center [421, 757] width 99 height 32
click at [1151, 747] on button "Next" at bounding box center [1154, 761] width 102 height 55
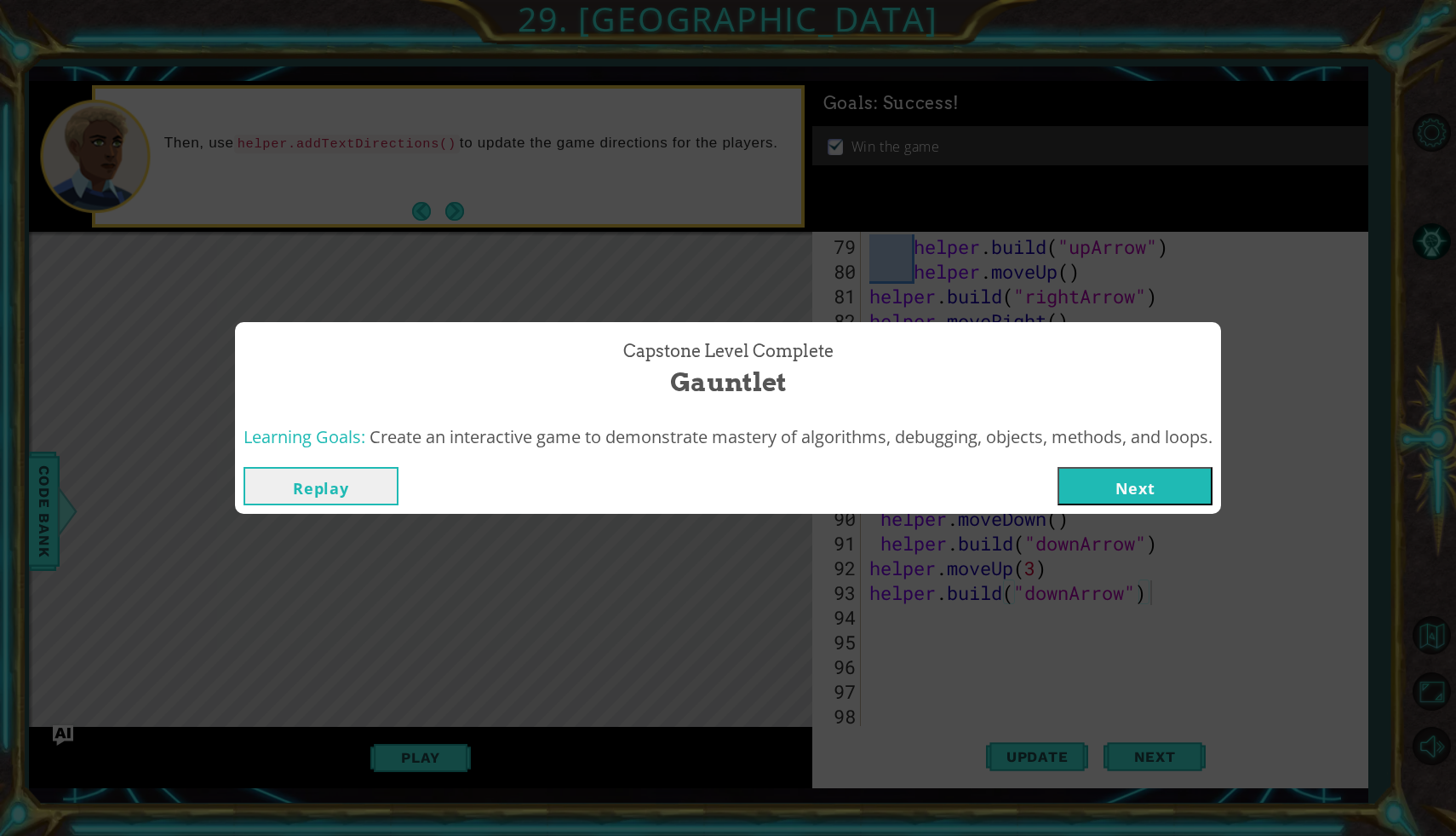
click at [1137, 484] on button "Next" at bounding box center [1135, 486] width 155 height 39
